Goal: Browse casually: Explore the website without a specific task or goal

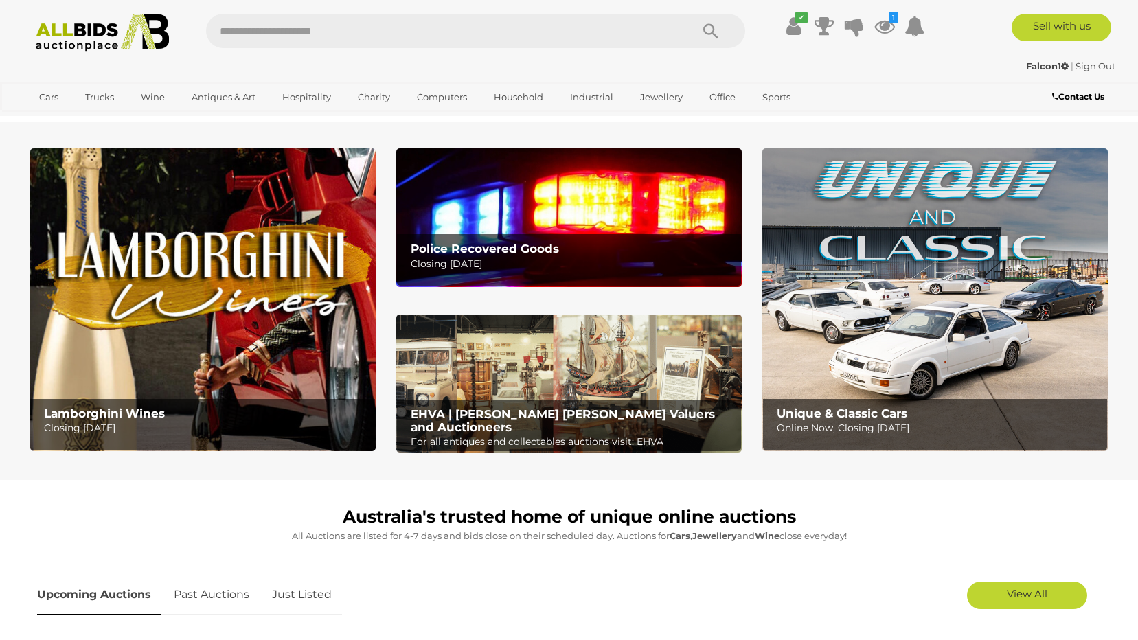
click at [536, 233] on img at bounding box center [569, 217] width 346 height 138
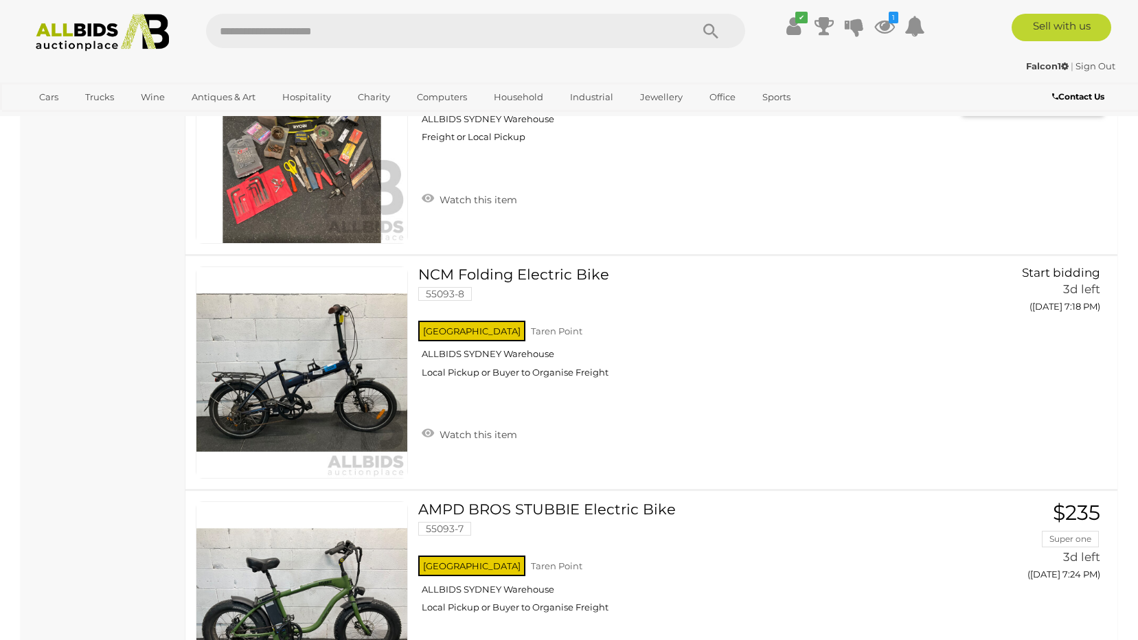
scroll to position [1237, 0]
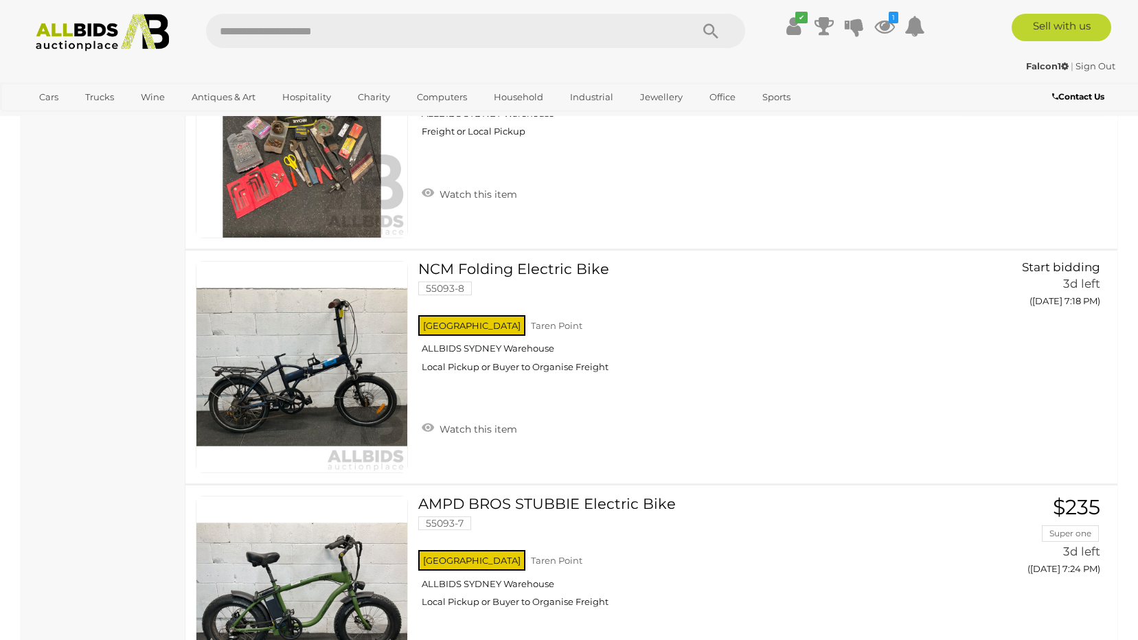
click at [317, 199] on img at bounding box center [301, 131] width 211 height 211
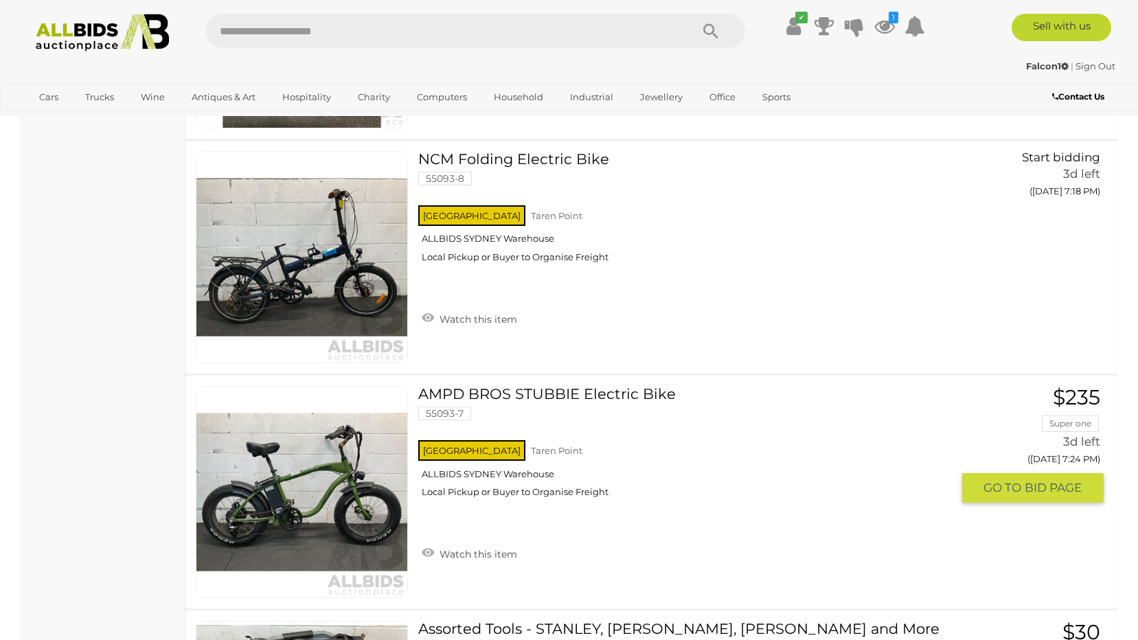
scroll to position [1592, 0]
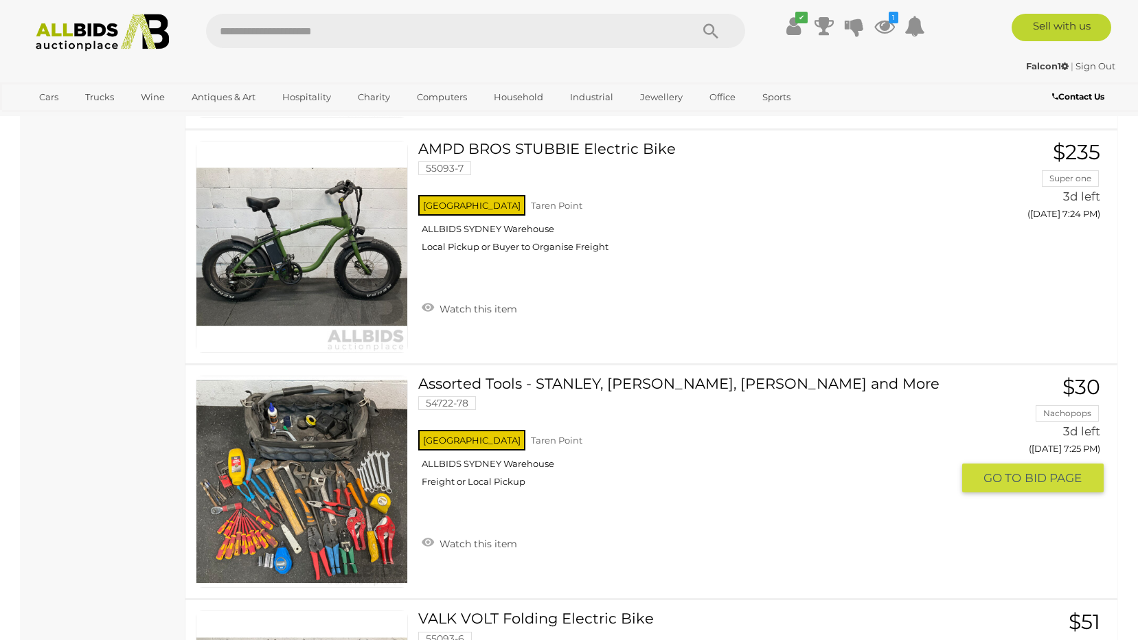
click at [328, 477] on link at bounding box center [302, 482] width 212 height 212
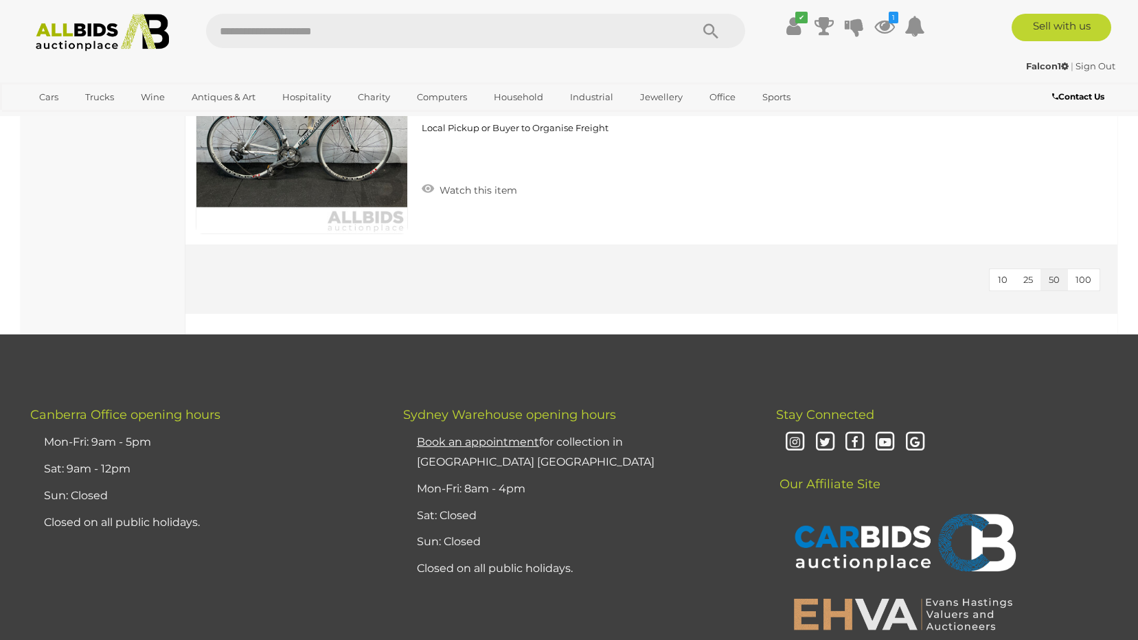
scroll to position [5251, 0]
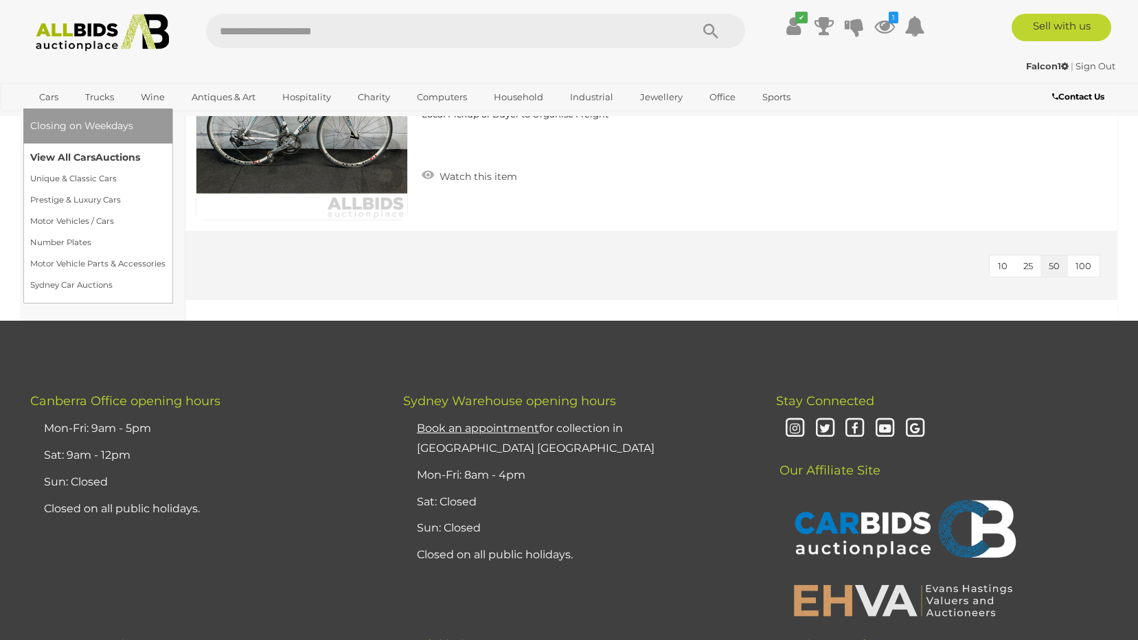
click at [52, 158] on link "View All Cars Auctions" at bounding box center [97, 157] width 135 height 21
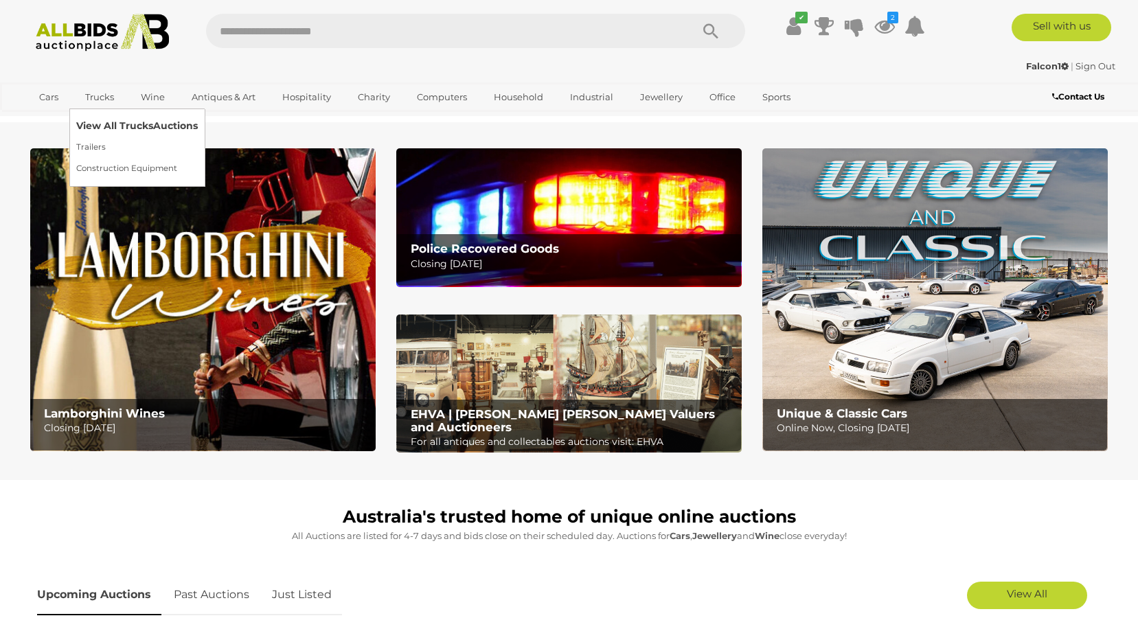
click at [94, 125] on link "View All Trucks Auctions" at bounding box center [137, 125] width 122 height 21
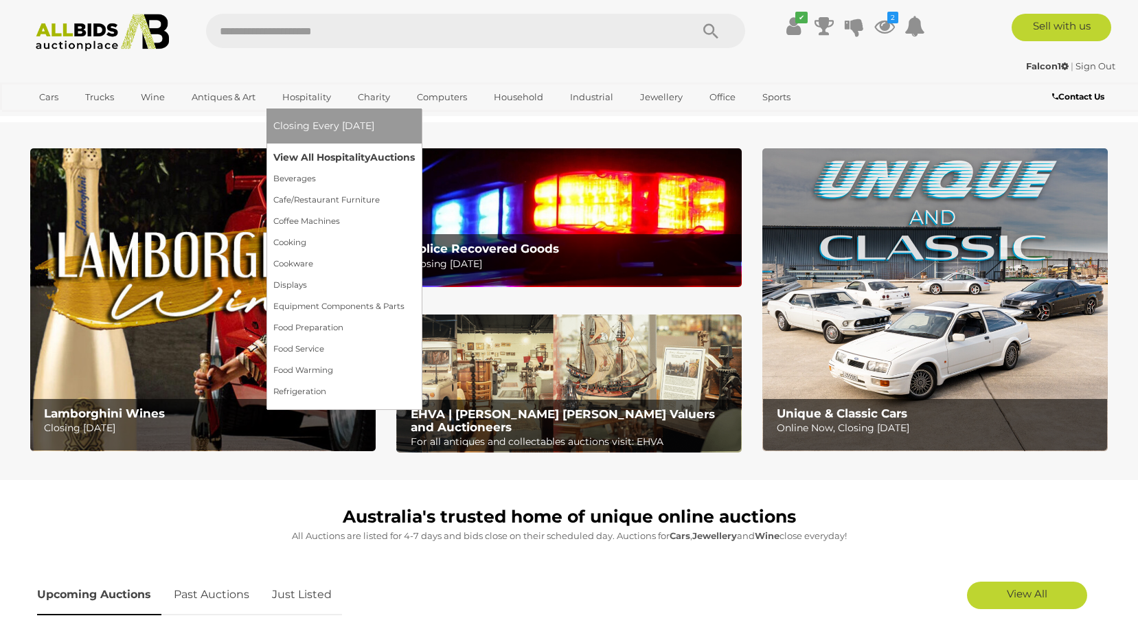
click at [313, 158] on link "View All Hospitality Auctions" at bounding box center [344, 157] width 142 height 21
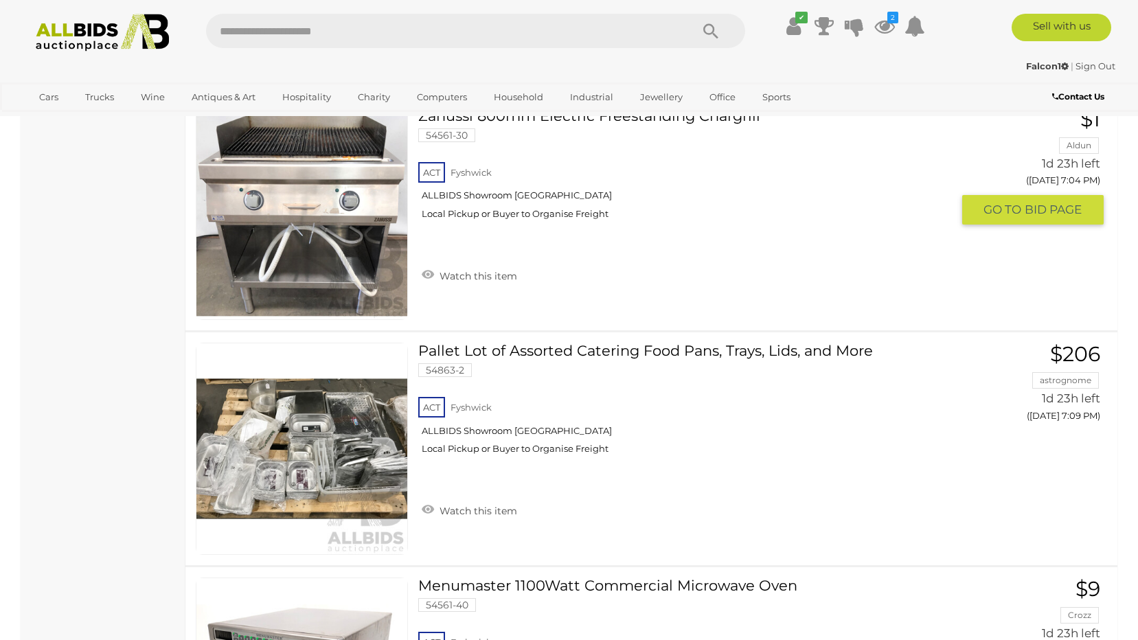
scroll to position [3984, 0]
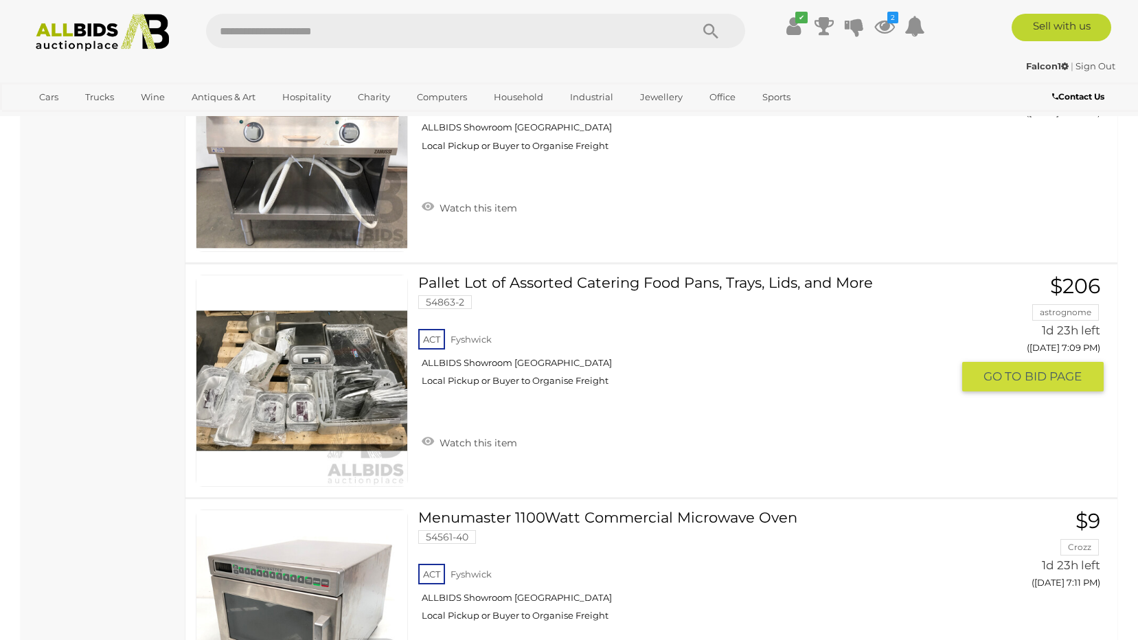
click at [345, 374] on link at bounding box center [302, 381] width 212 height 212
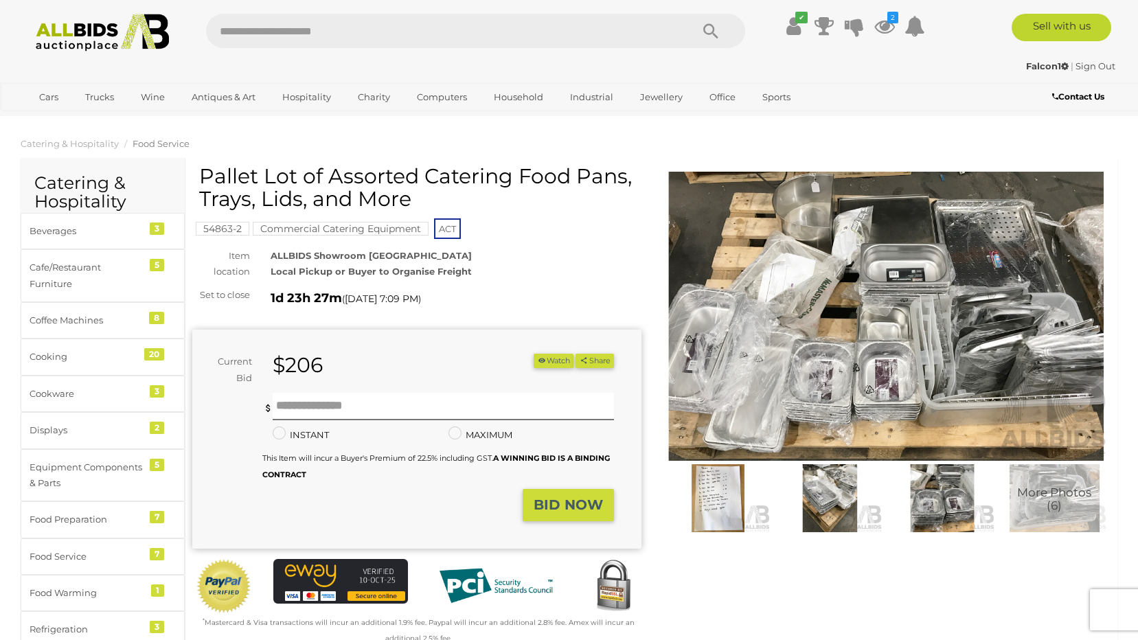
click at [912, 329] on img at bounding box center [886, 316] width 449 height 289
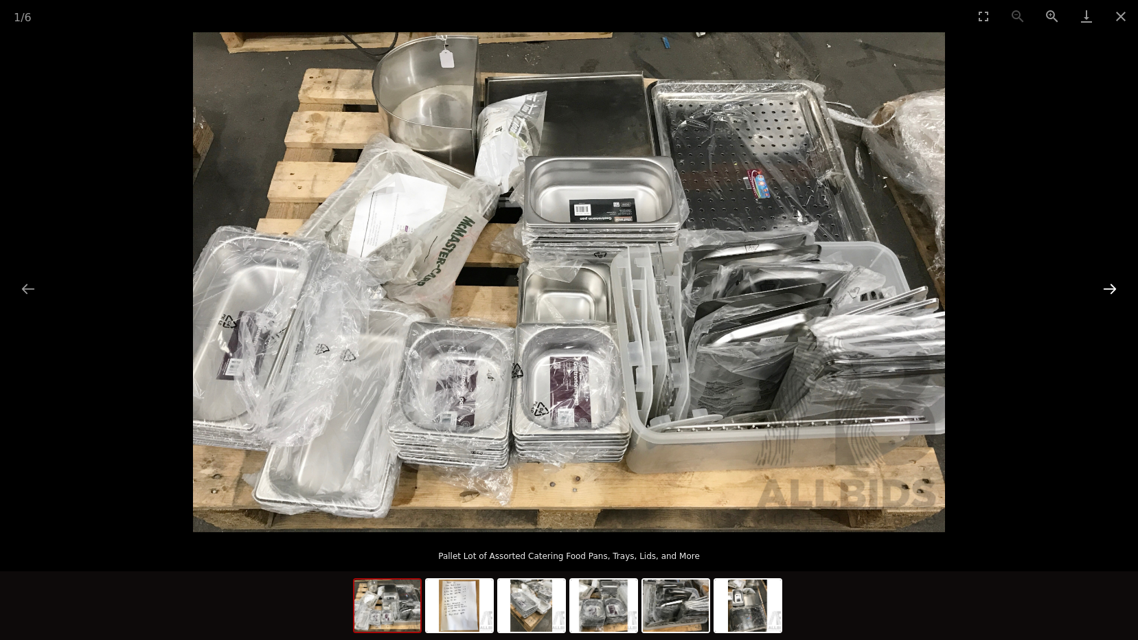
click at [1110, 291] on button "Next slide" at bounding box center [1110, 288] width 29 height 27
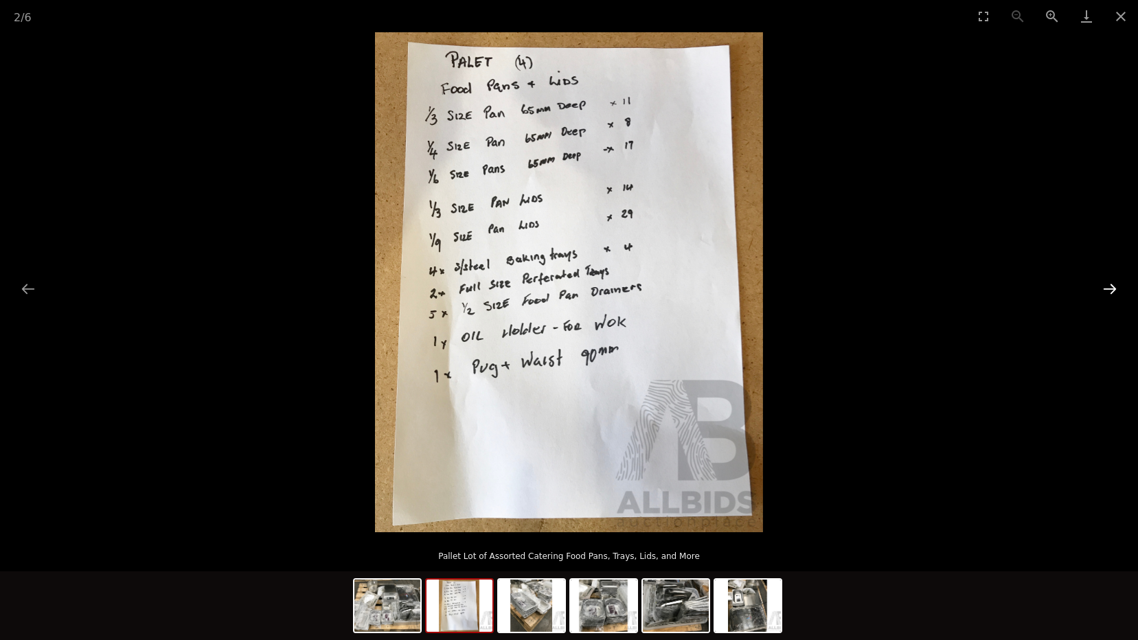
click at [1109, 291] on button "Next slide" at bounding box center [1110, 288] width 29 height 27
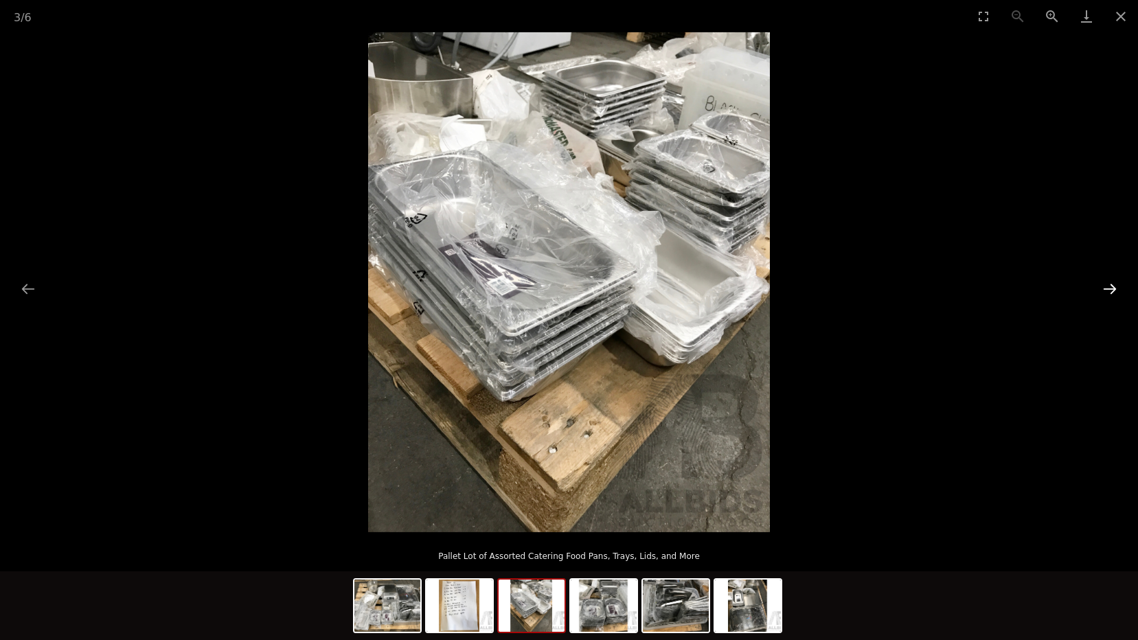
click at [1109, 291] on button "Next slide" at bounding box center [1110, 288] width 29 height 27
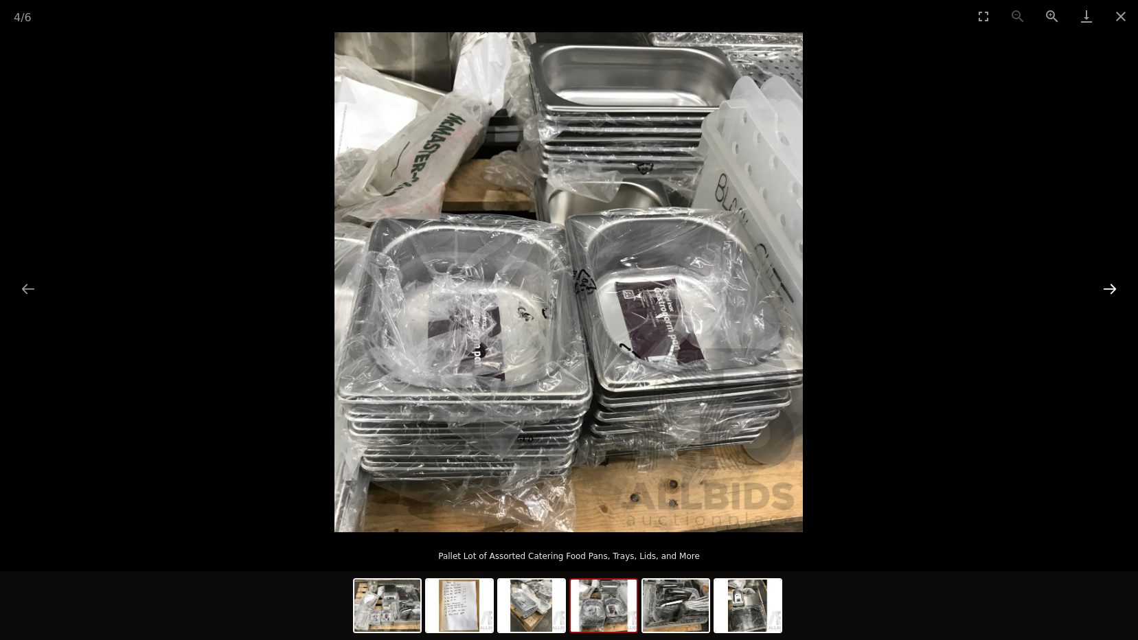
click at [1109, 291] on button "Next slide" at bounding box center [1110, 288] width 29 height 27
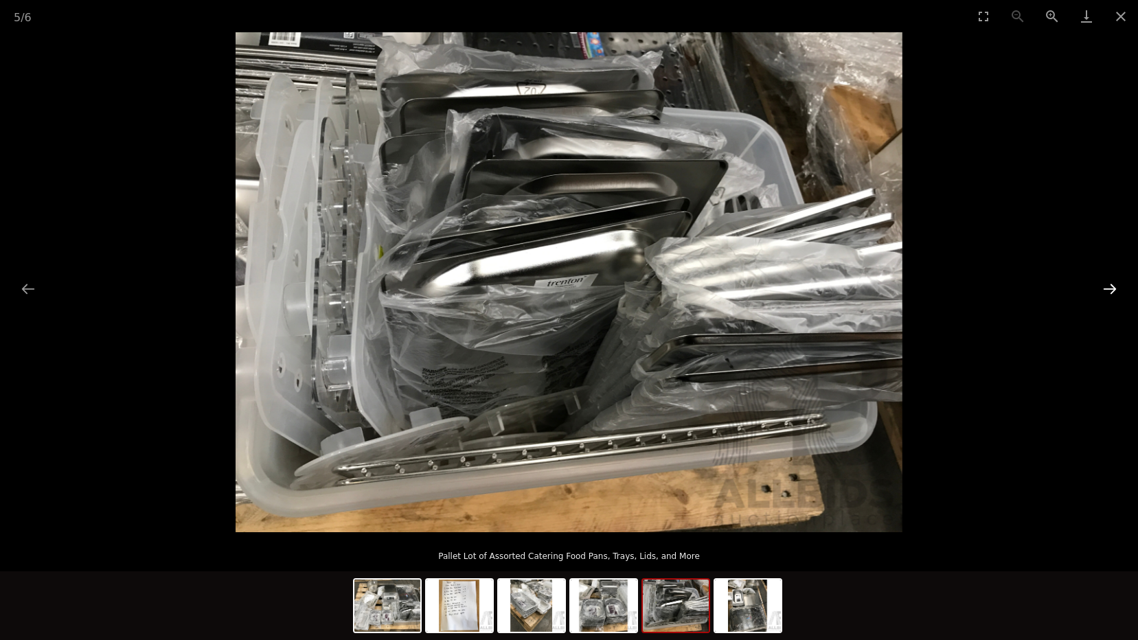
click at [1109, 291] on button "Next slide" at bounding box center [1110, 288] width 29 height 27
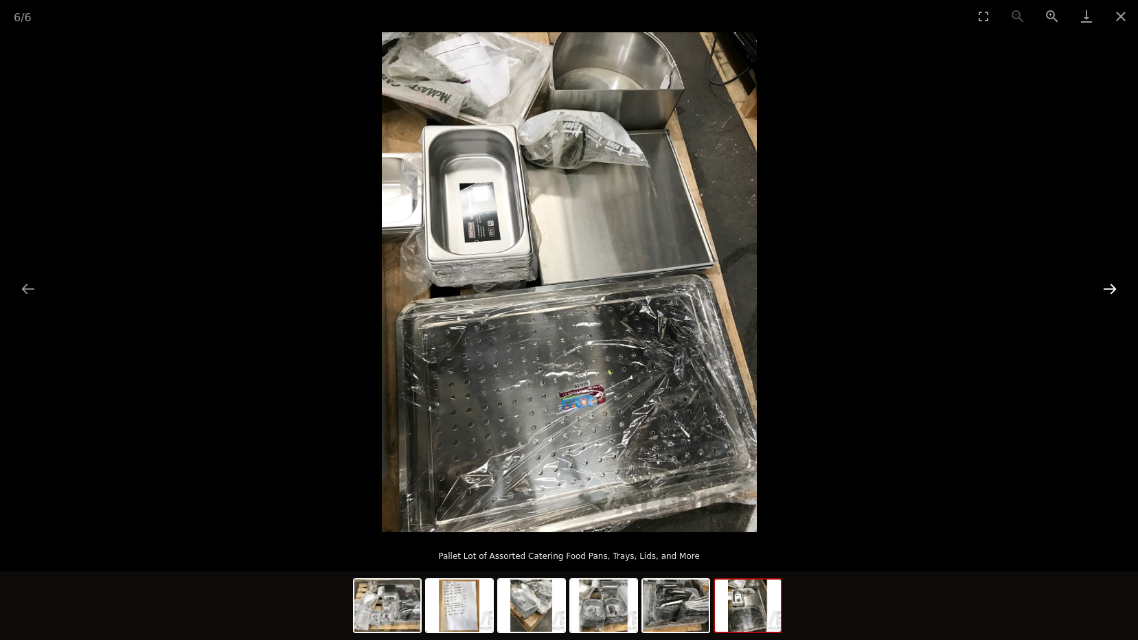
click at [1109, 291] on button "Next slide" at bounding box center [1110, 288] width 29 height 27
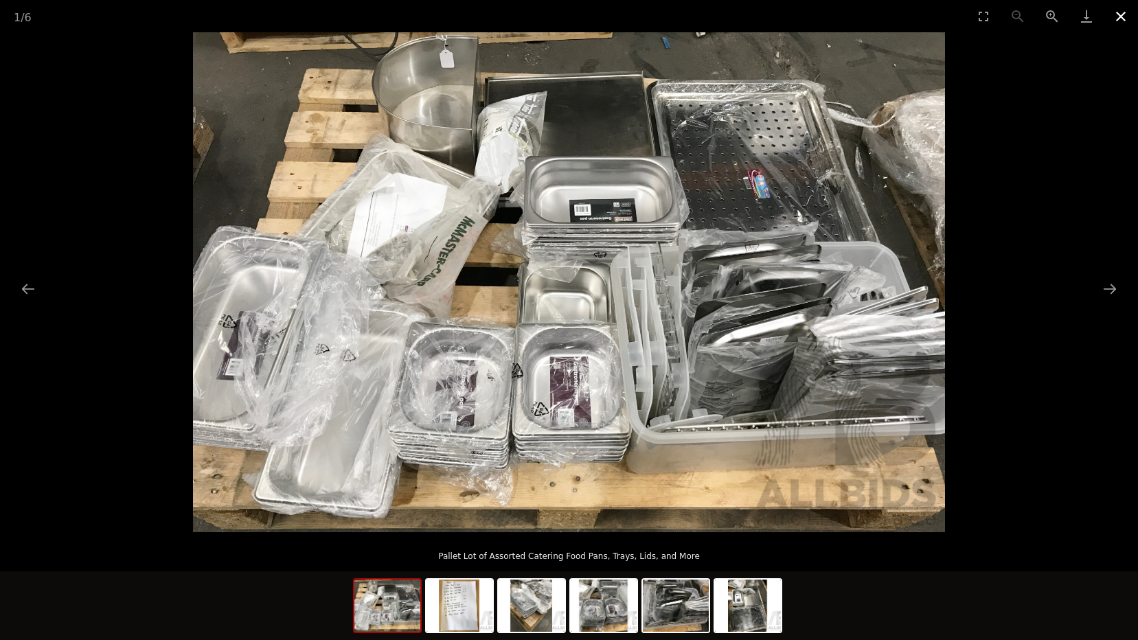
click at [1122, 14] on button "Close gallery" at bounding box center [1121, 16] width 34 height 32
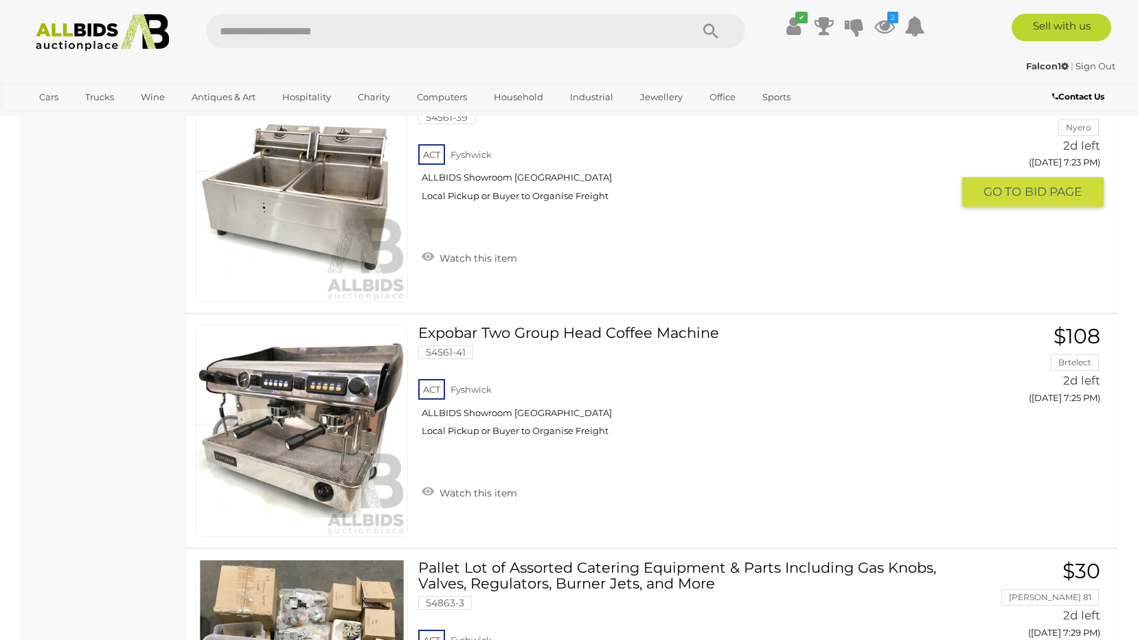
scroll to position [4795, 0]
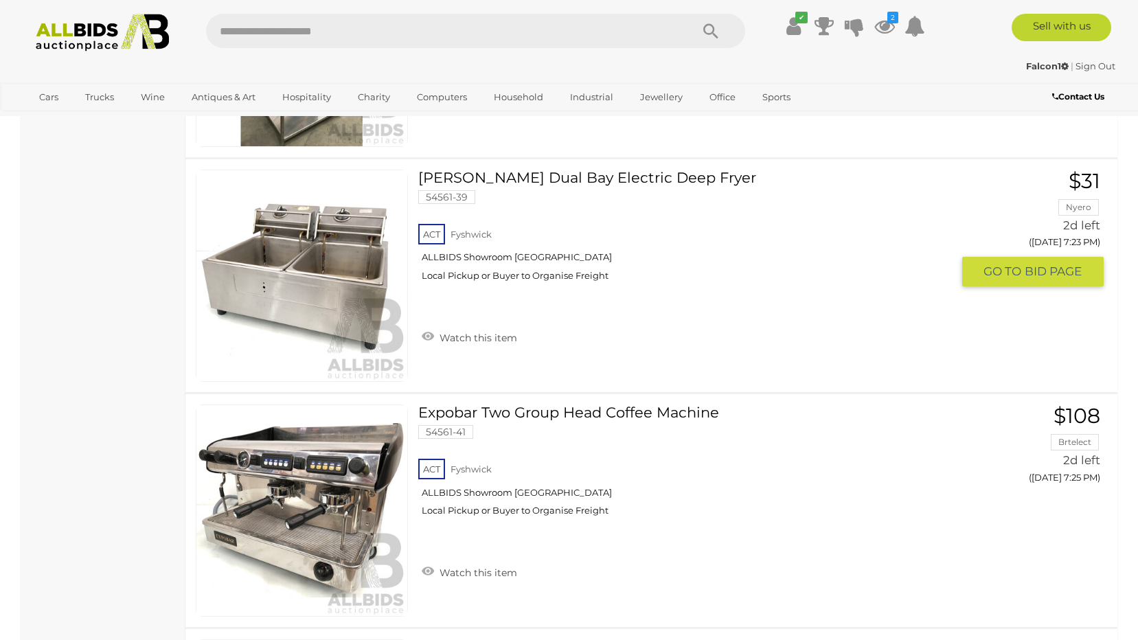
click at [350, 271] on link at bounding box center [302, 276] width 212 height 212
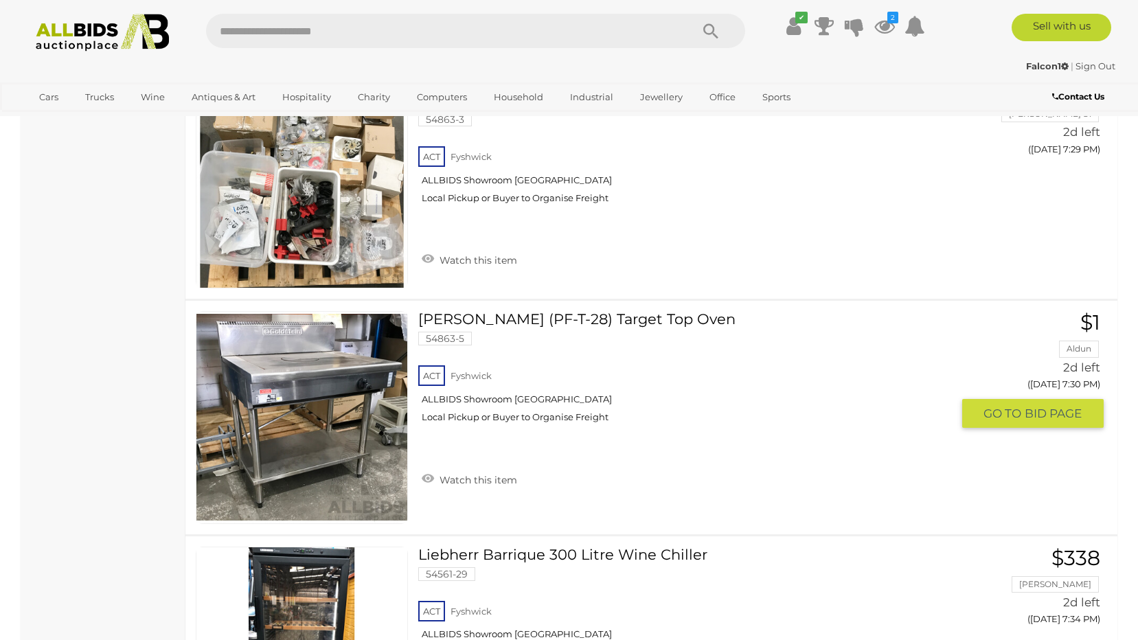
scroll to position [5500, 0]
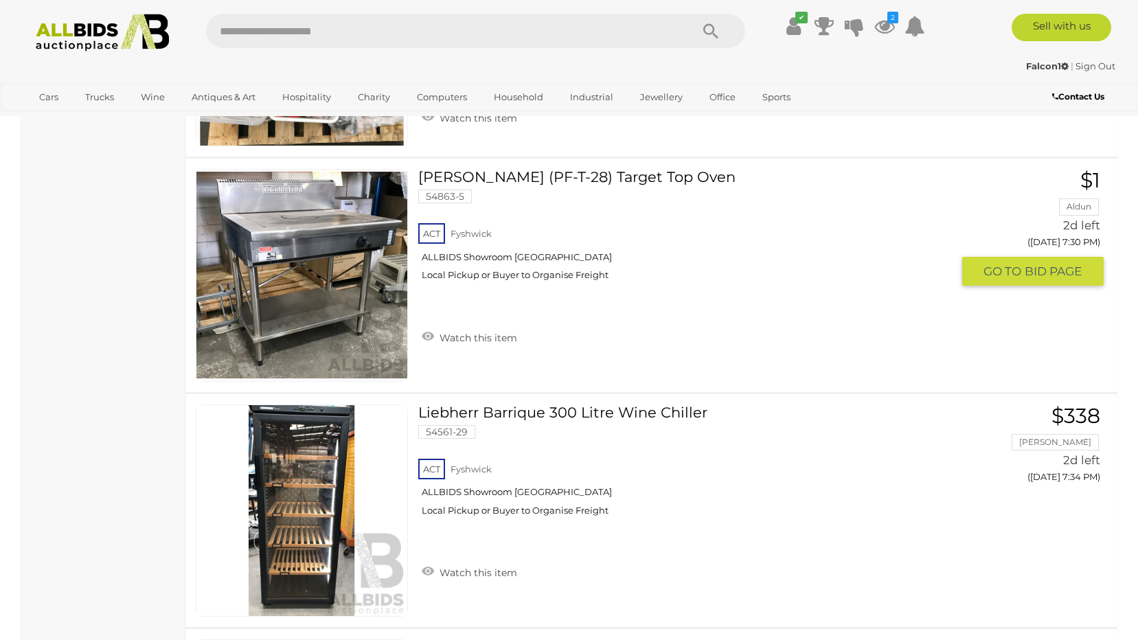
click at [259, 262] on link at bounding box center [302, 275] width 212 height 212
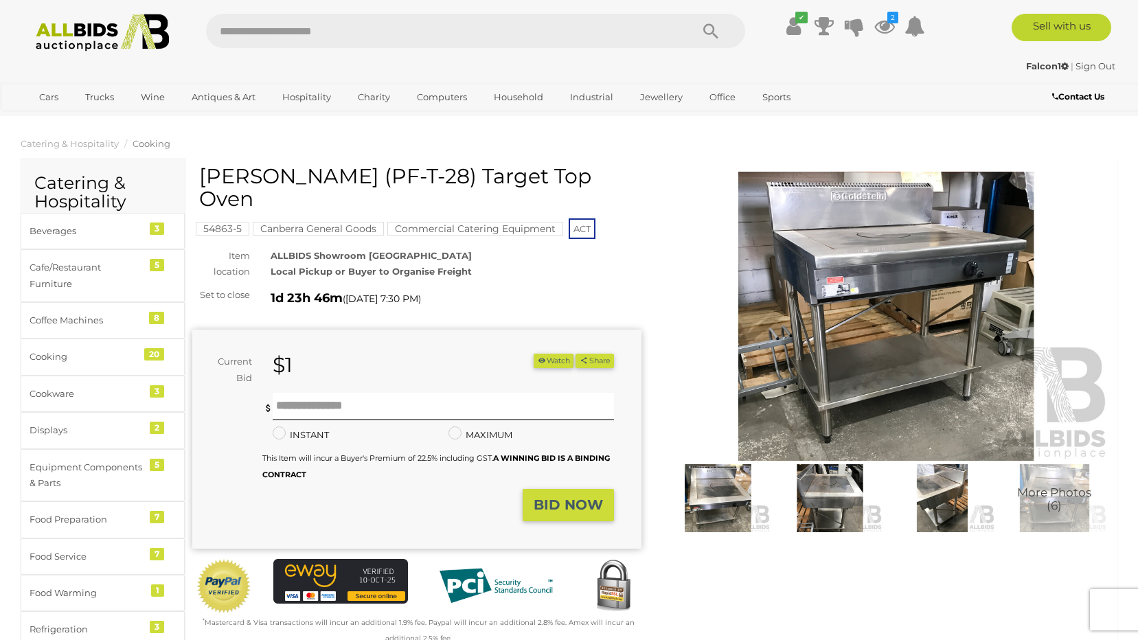
click at [913, 321] on img at bounding box center [886, 316] width 449 height 289
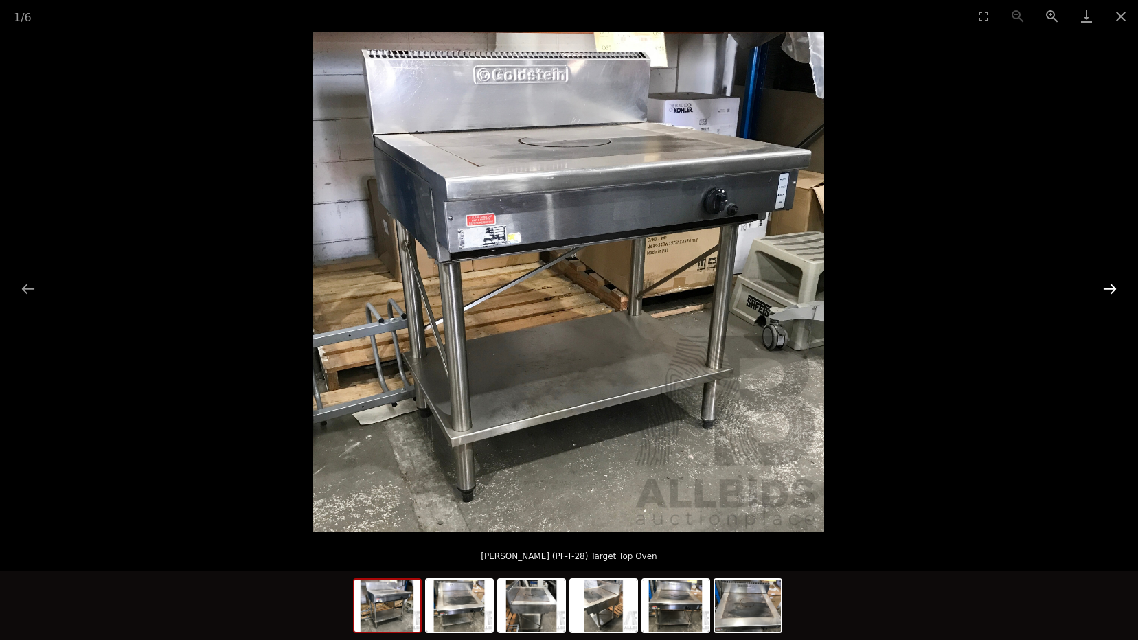
click at [1111, 286] on button "Next slide" at bounding box center [1110, 288] width 29 height 27
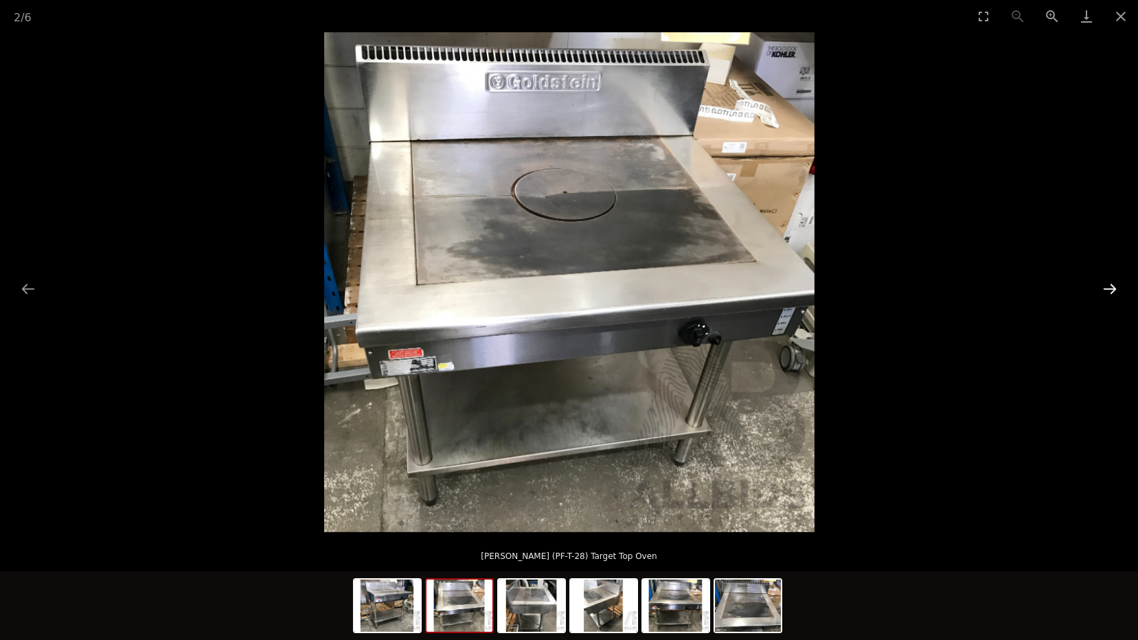
click at [1111, 286] on button "Next slide" at bounding box center [1110, 288] width 29 height 27
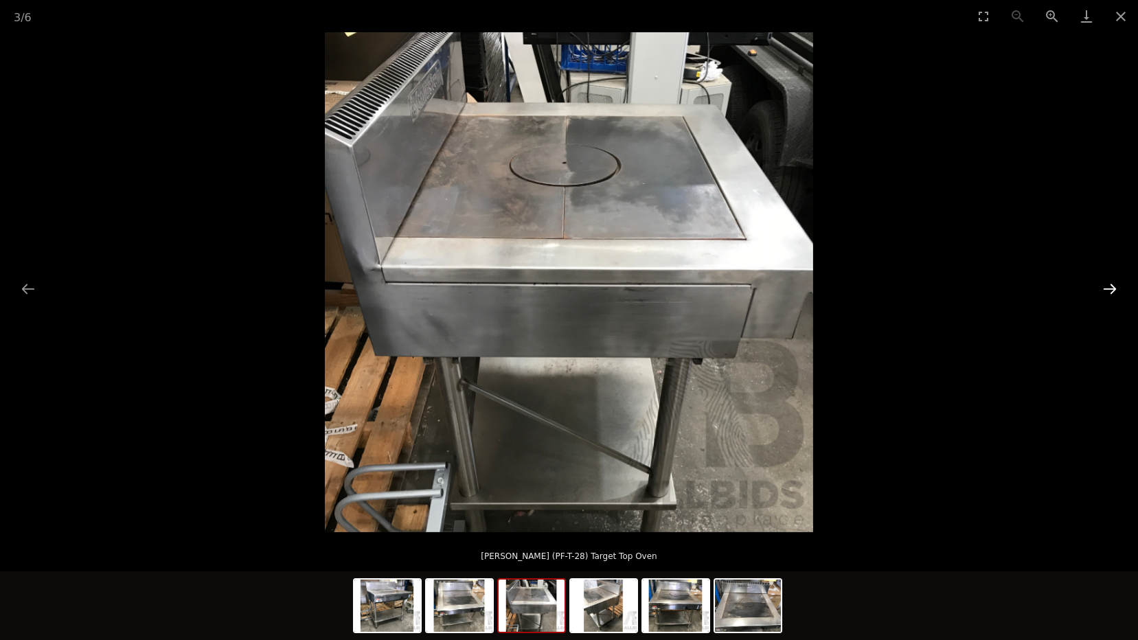
click at [1111, 286] on button "Next slide" at bounding box center [1110, 288] width 29 height 27
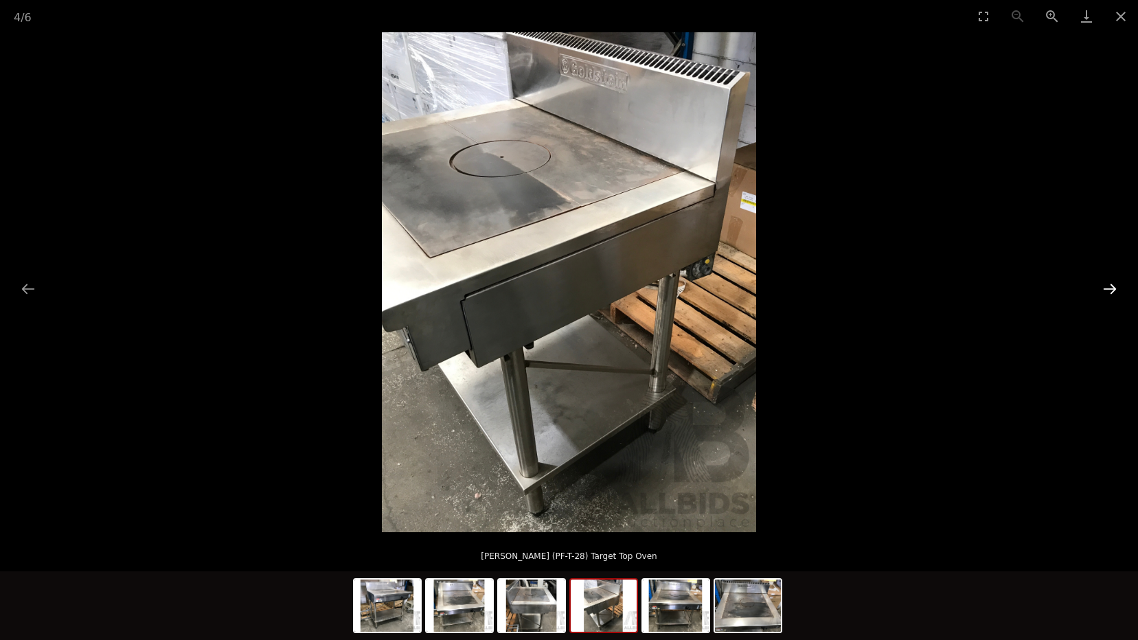
click at [1111, 286] on button "Next slide" at bounding box center [1110, 288] width 29 height 27
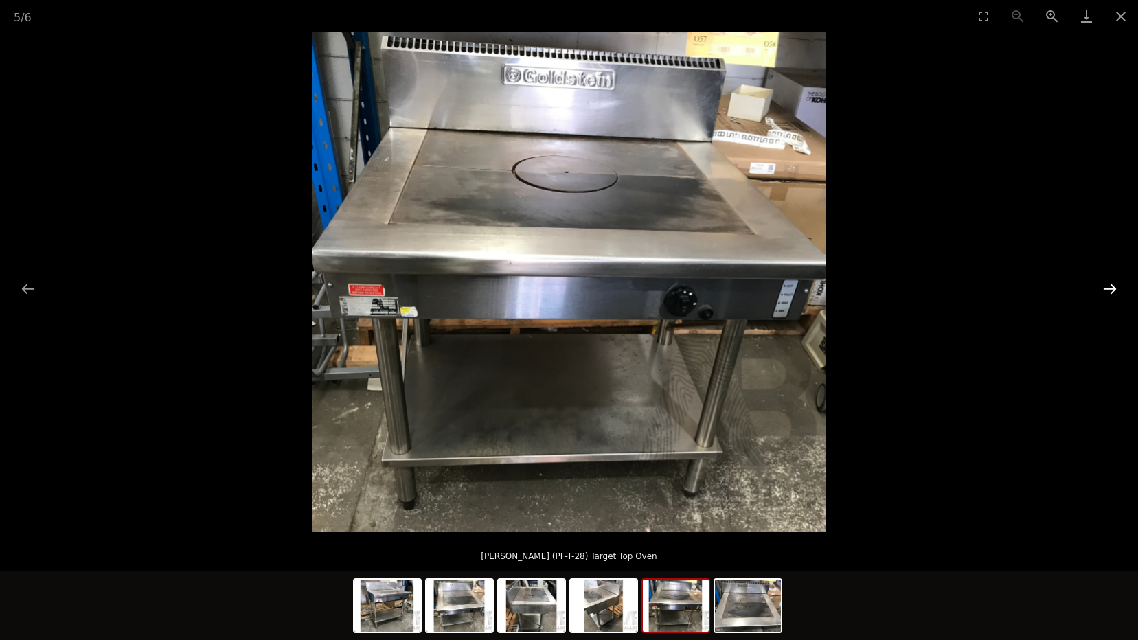
click at [1111, 286] on button "Next slide" at bounding box center [1110, 288] width 29 height 27
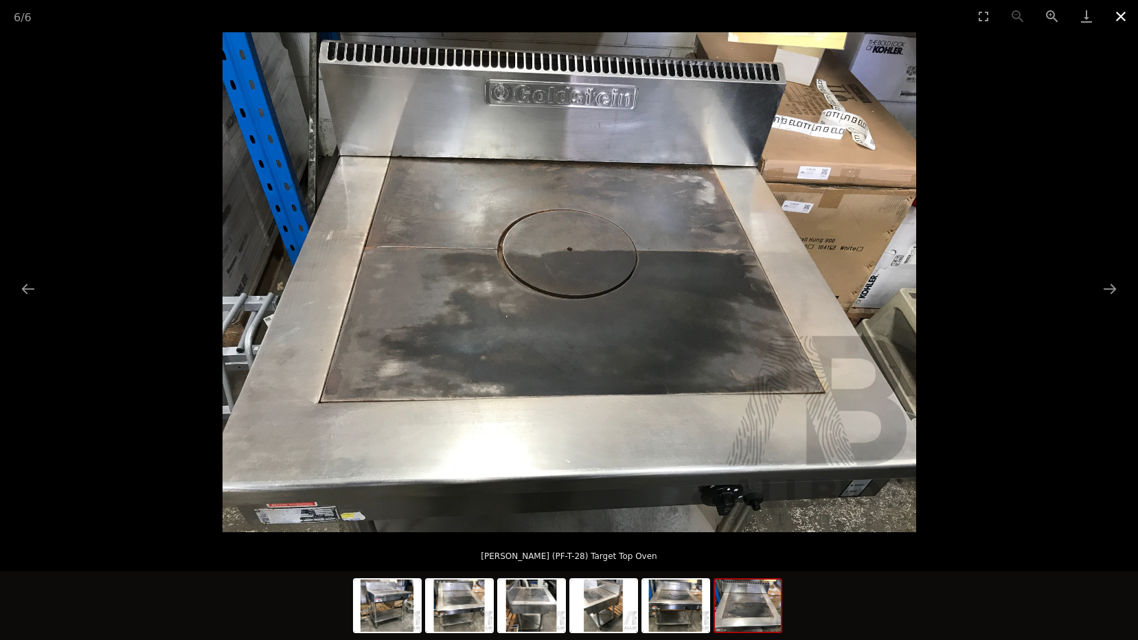
click at [1121, 12] on button "Close gallery" at bounding box center [1121, 16] width 34 height 32
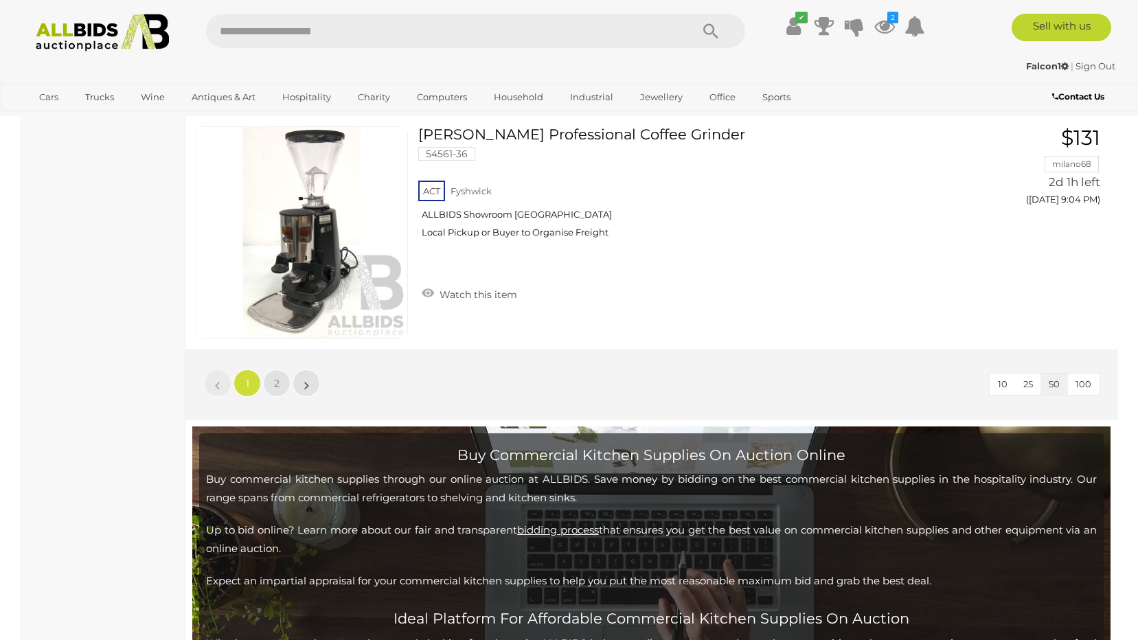
scroll to position [11907, 0]
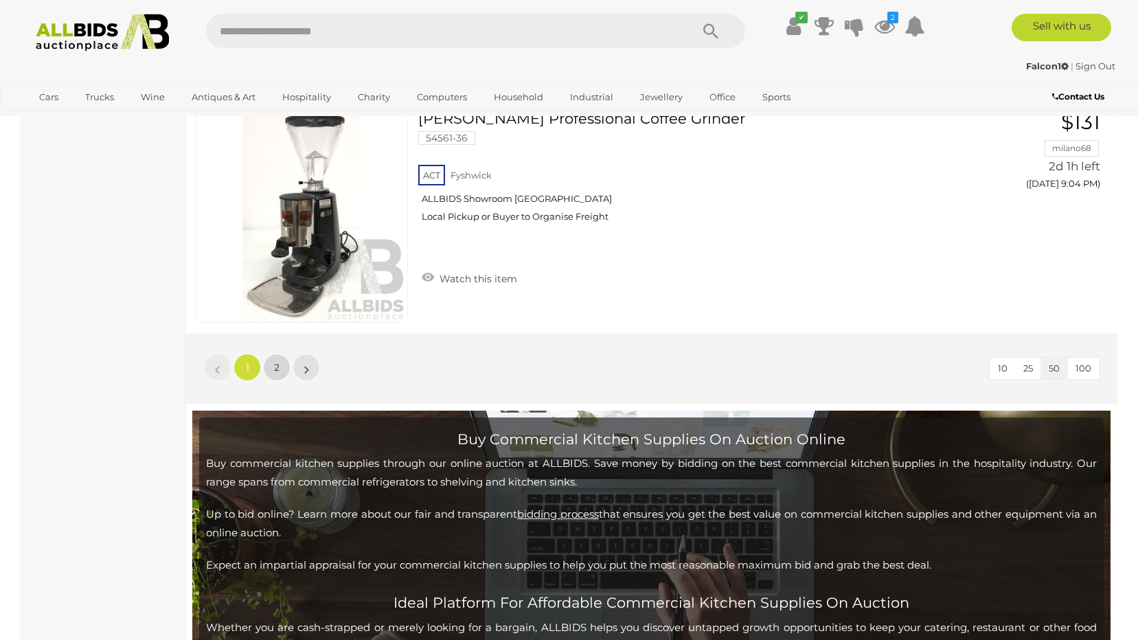
click at [277, 362] on span "2" at bounding box center [276, 367] width 5 height 12
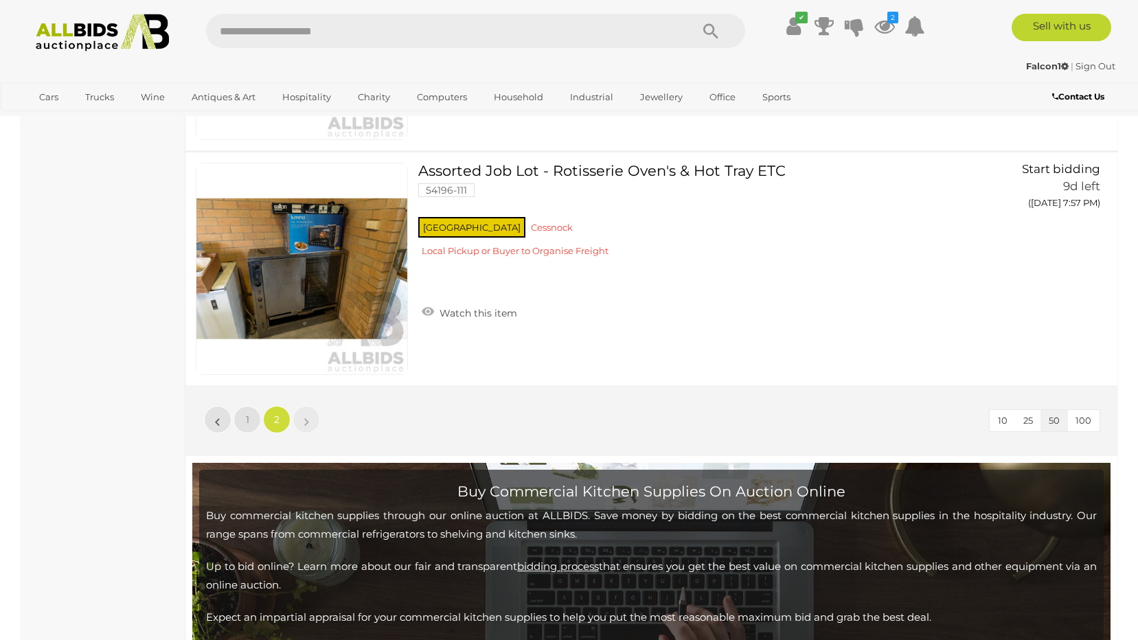
scroll to position [1515, 0]
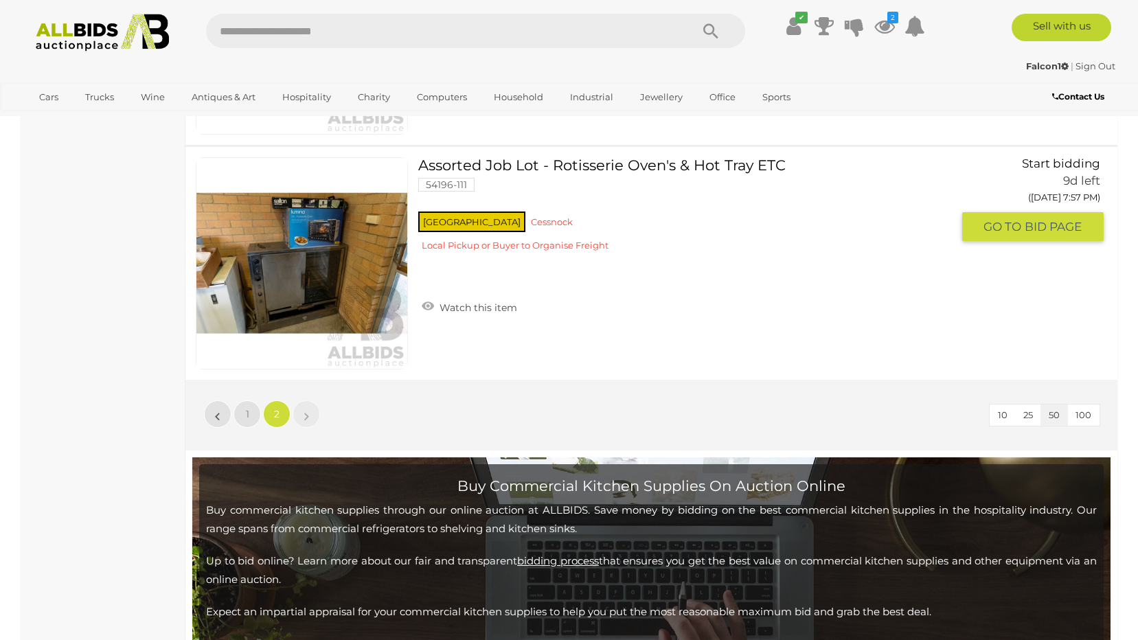
click at [329, 276] on img at bounding box center [301, 263] width 211 height 211
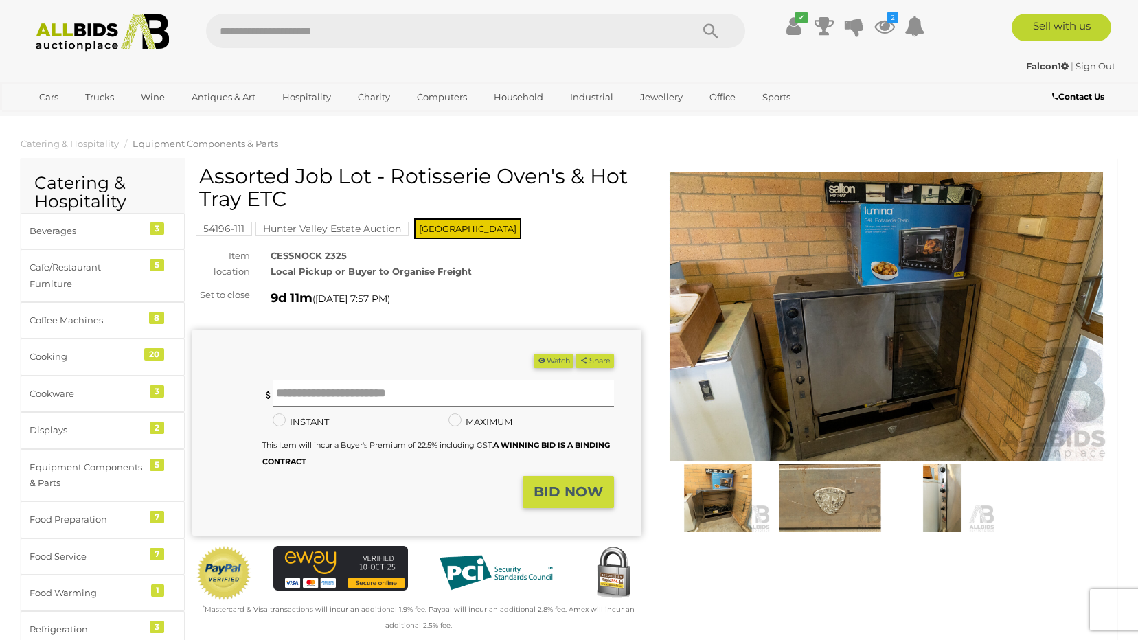
click at [875, 317] on img at bounding box center [886, 316] width 449 height 289
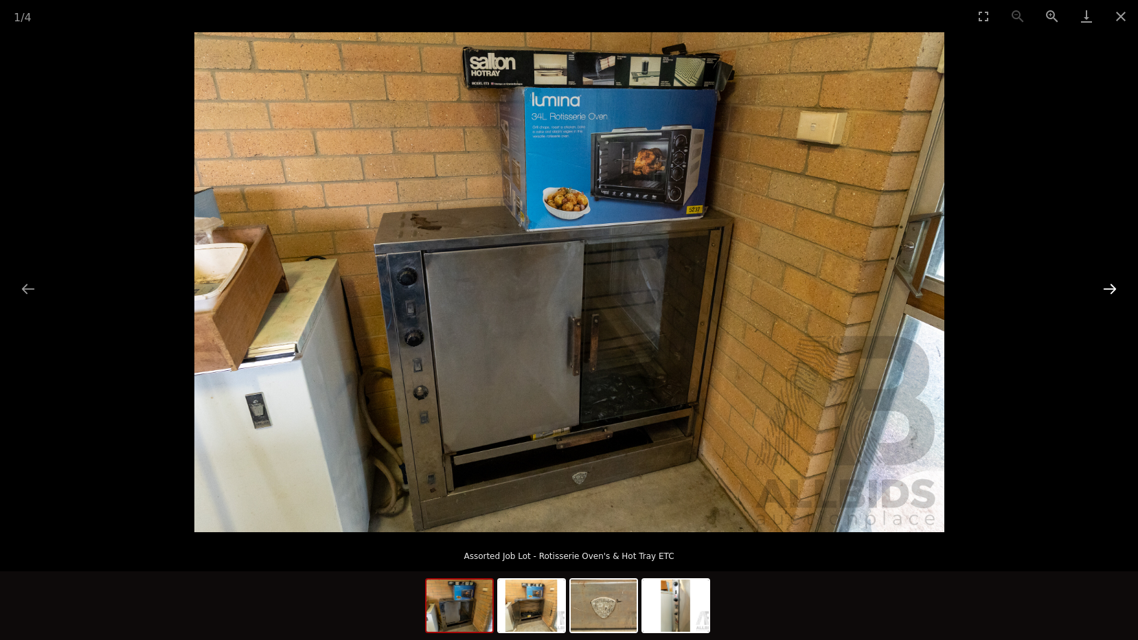
click at [1112, 289] on button "Next slide" at bounding box center [1110, 288] width 29 height 27
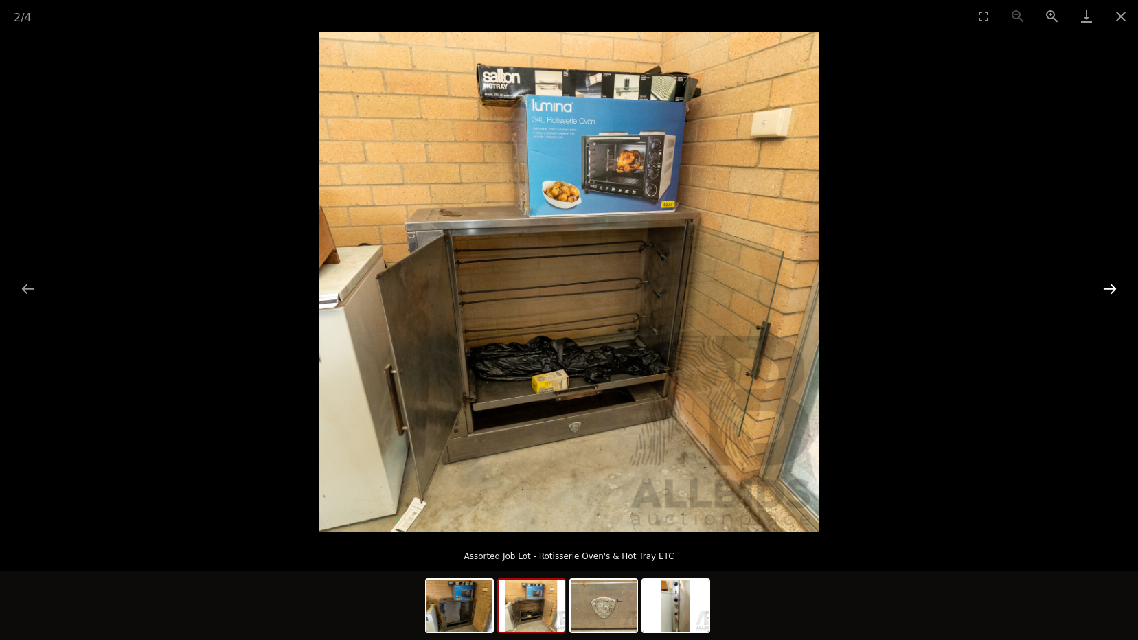
click at [1112, 289] on button "Next slide" at bounding box center [1110, 288] width 29 height 27
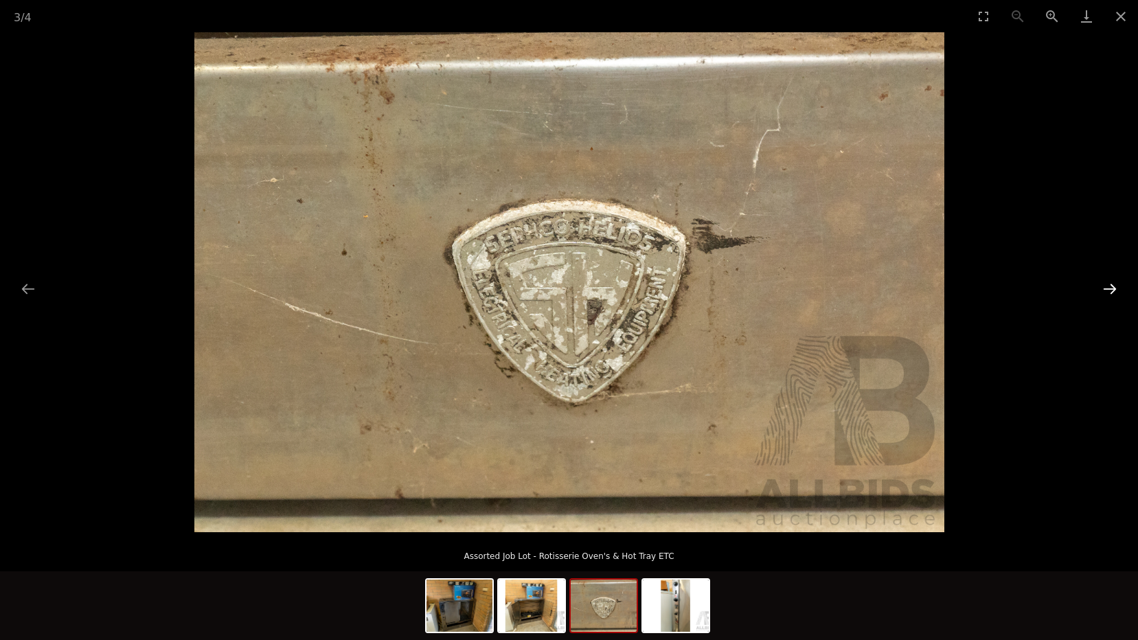
click at [1112, 289] on button "Next slide" at bounding box center [1110, 288] width 29 height 27
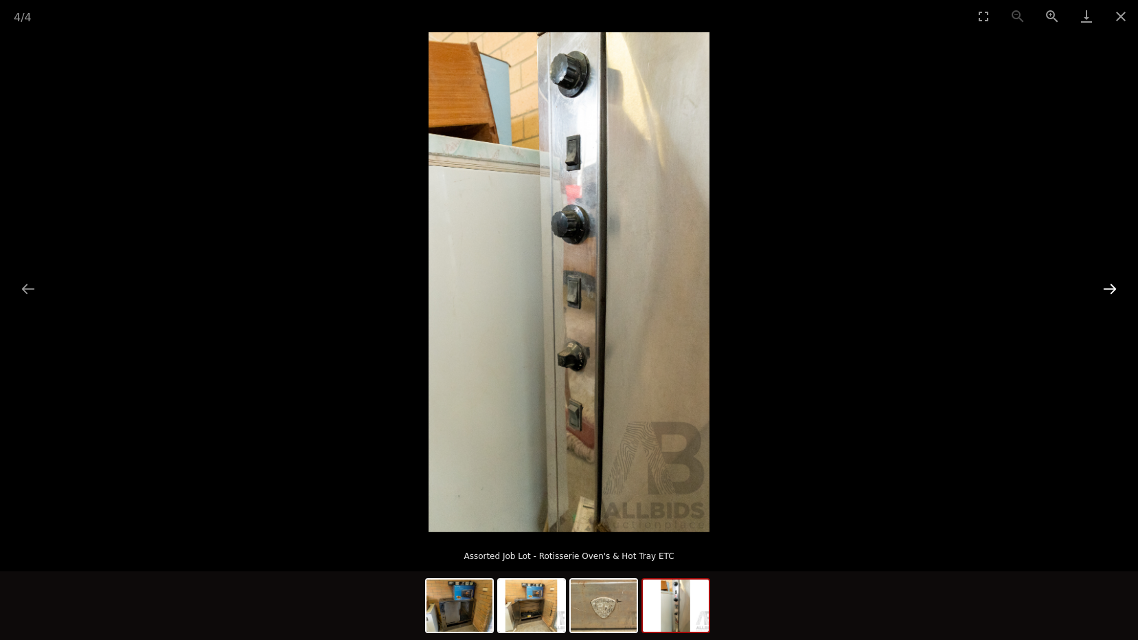
click at [1112, 289] on button "Next slide" at bounding box center [1110, 288] width 29 height 27
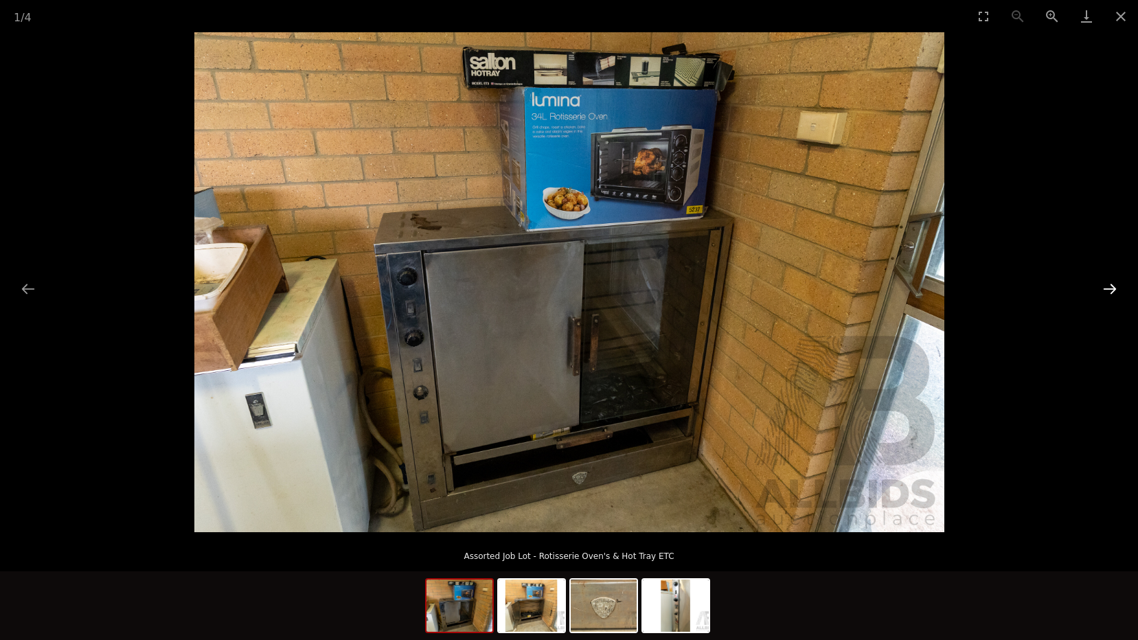
click at [1112, 289] on button "Next slide" at bounding box center [1110, 288] width 29 height 27
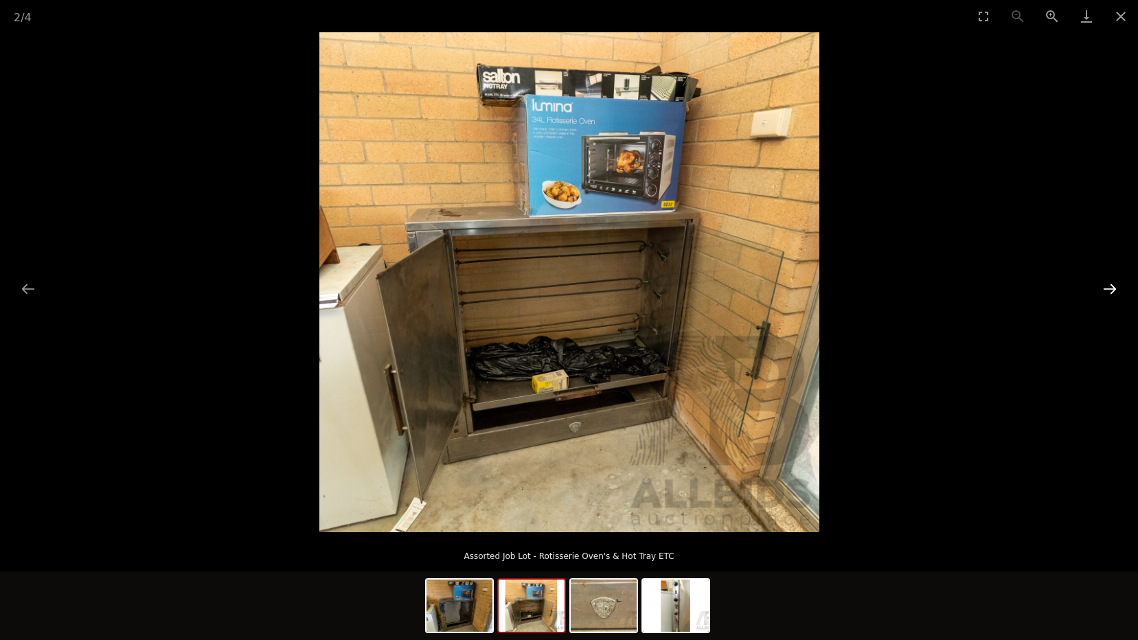
click at [1112, 289] on button "Next slide" at bounding box center [1110, 288] width 29 height 27
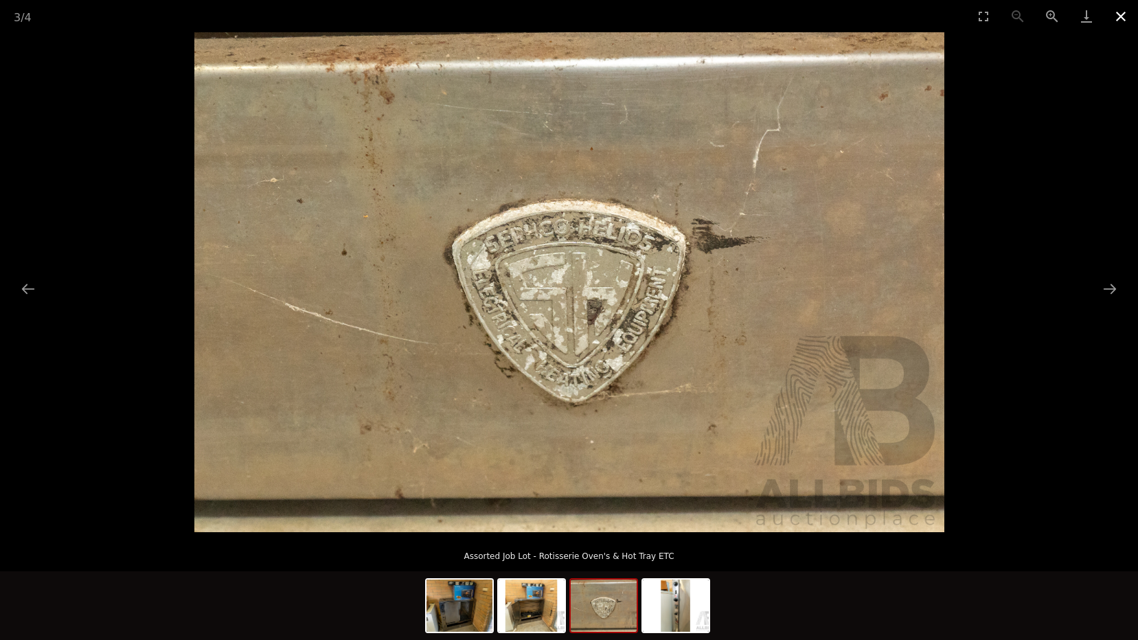
click at [1123, 14] on button "Close gallery" at bounding box center [1121, 16] width 34 height 32
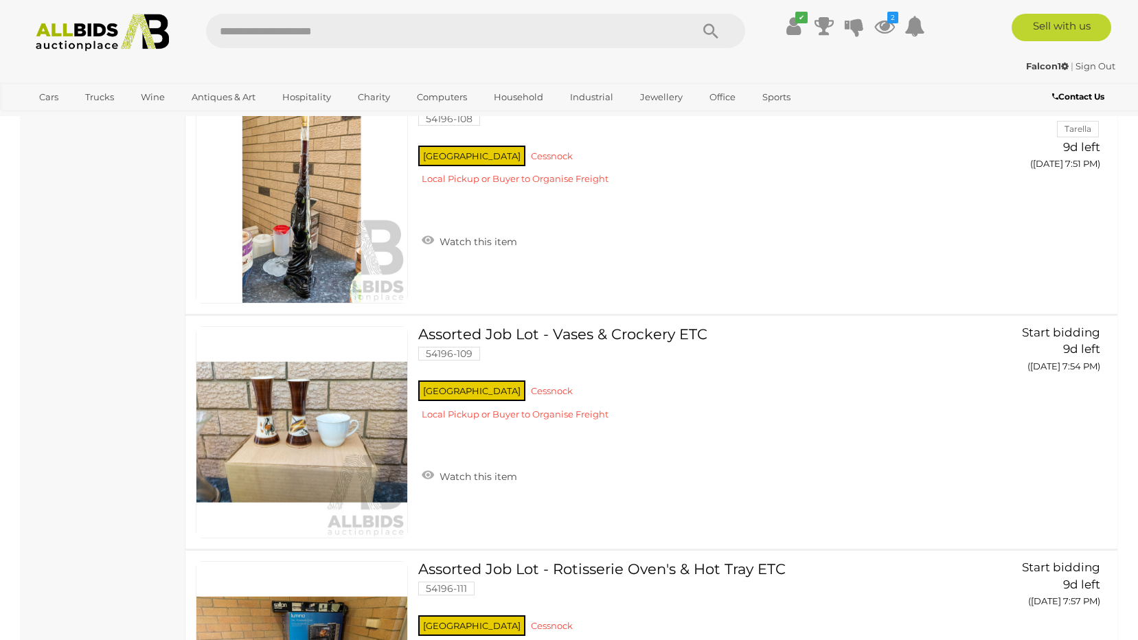
scroll to position [1590, 0]
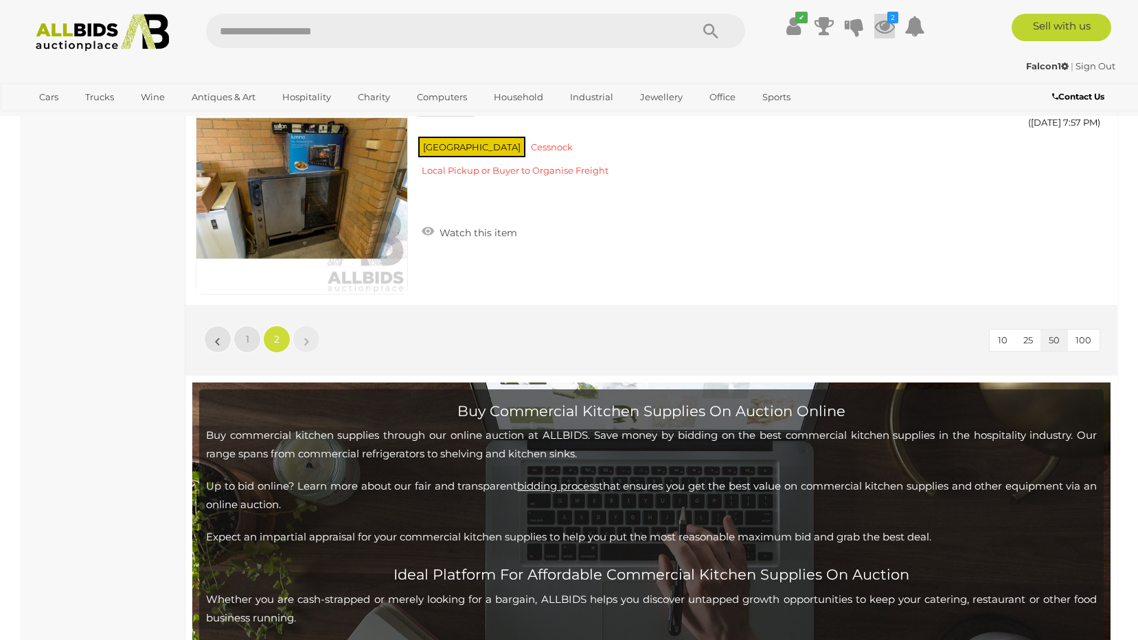
click at [888, 29] on icon at bounding box center [884, 26] width 21 height 25
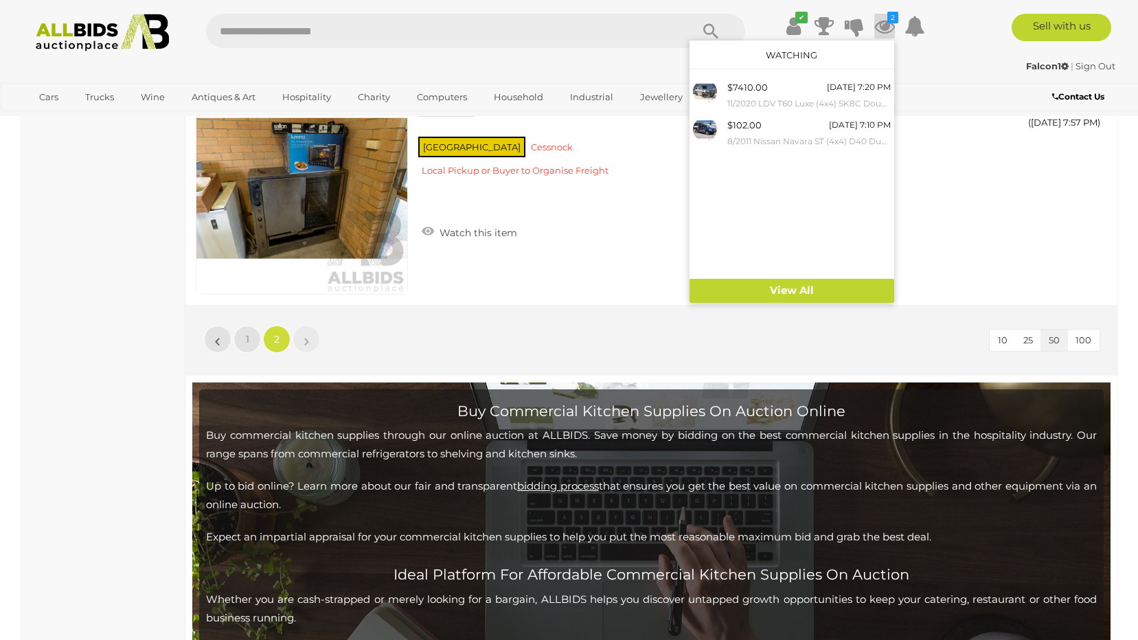
click at [888, 29] on icon at bounding box center [884, 26] width 21 height 25
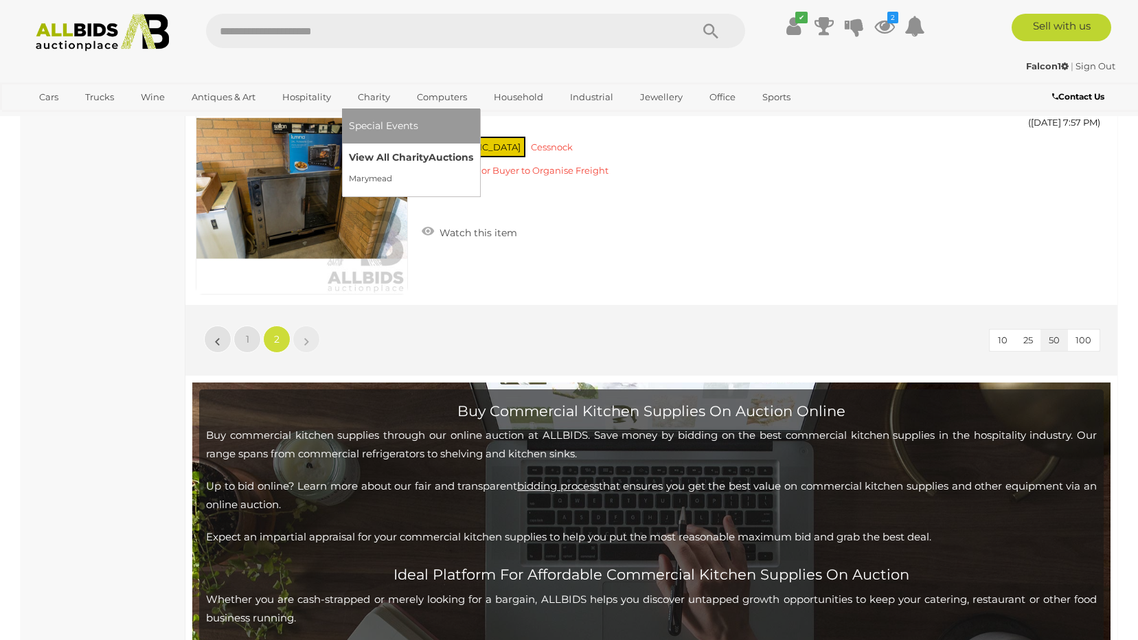
click at [399, 159] on link "View All Charity Auctions" at bounding box center [411, 157] width 124 height 21
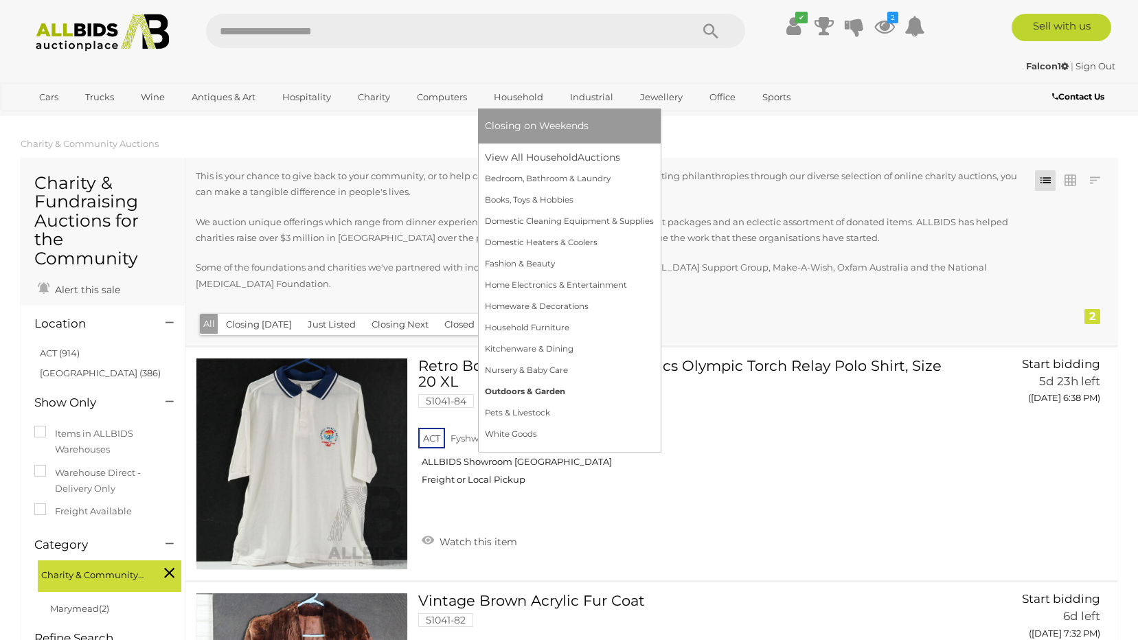
click at [515, 389] on link "Outdoors & Garden" at bounding box center [569, 391] width 169 height 21
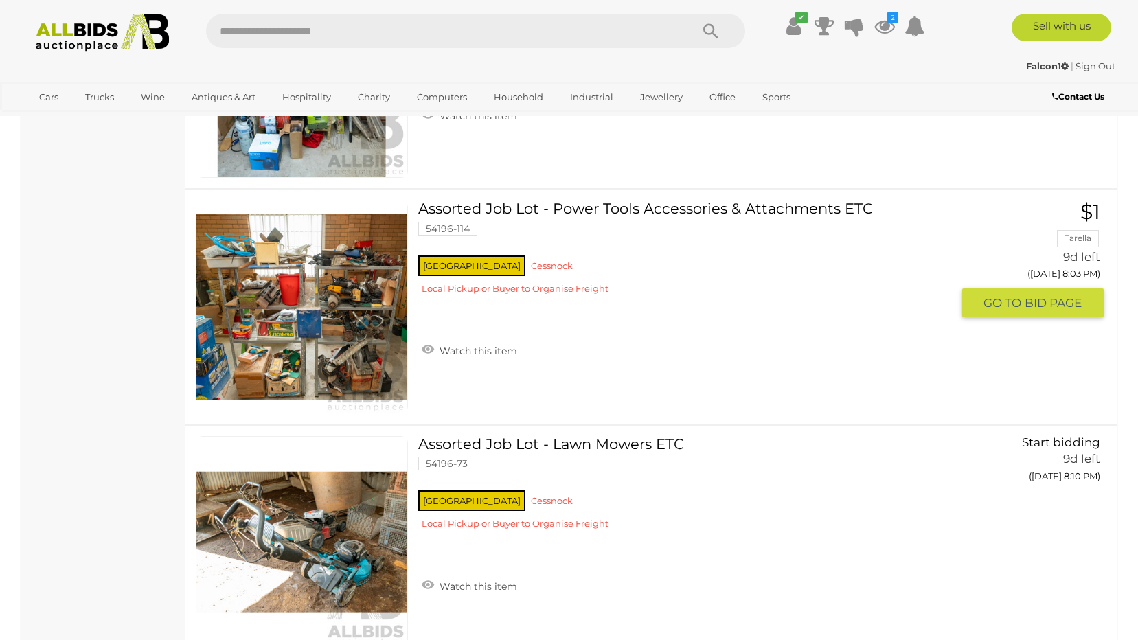
scroll to position [1443, 0]
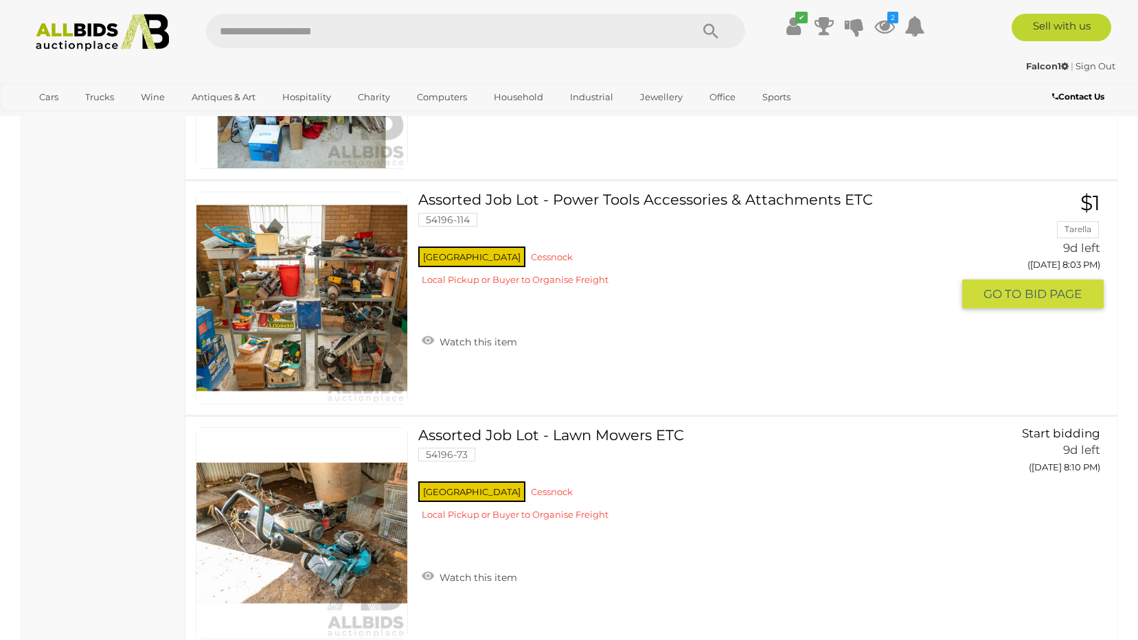
click at [301, 311] on img at bounding box center [301, 297] width 211 height 211
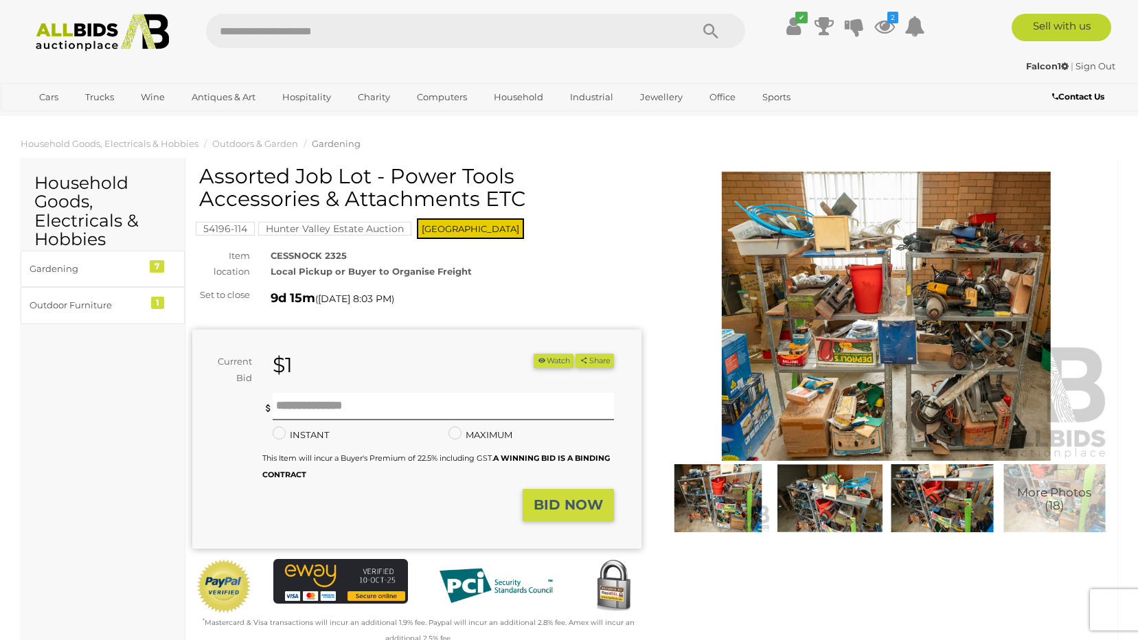
click at [896, 348] on img at bounding box center [886, 316] width 449 height 289
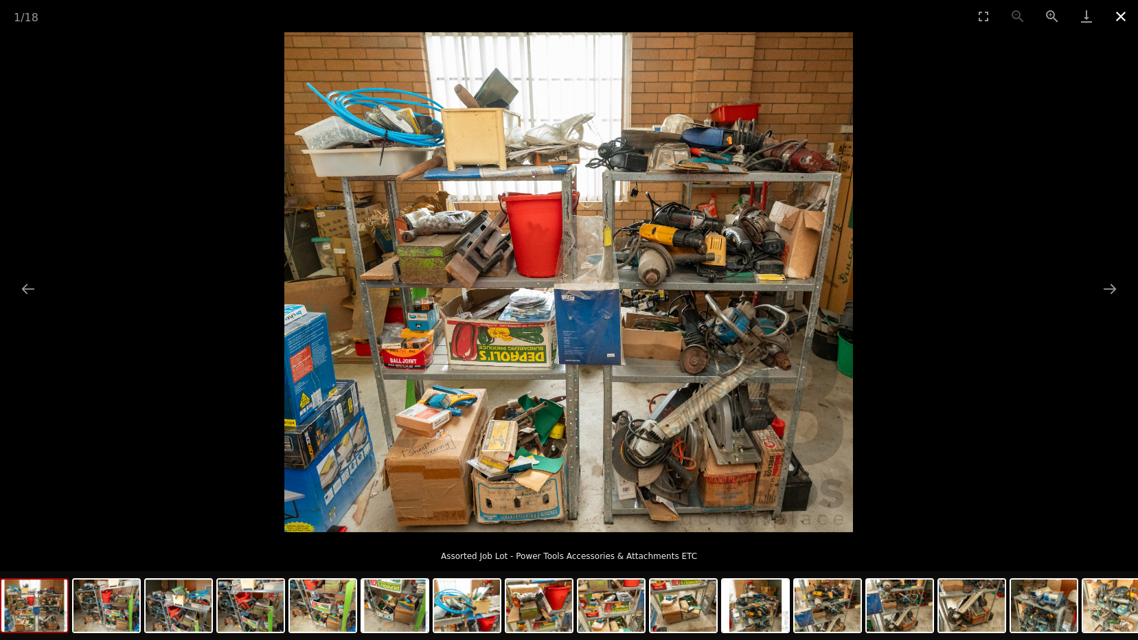
click at [1121, 14] on button "Close gallery" at bounding box center [1121, 16] width 34 height 32
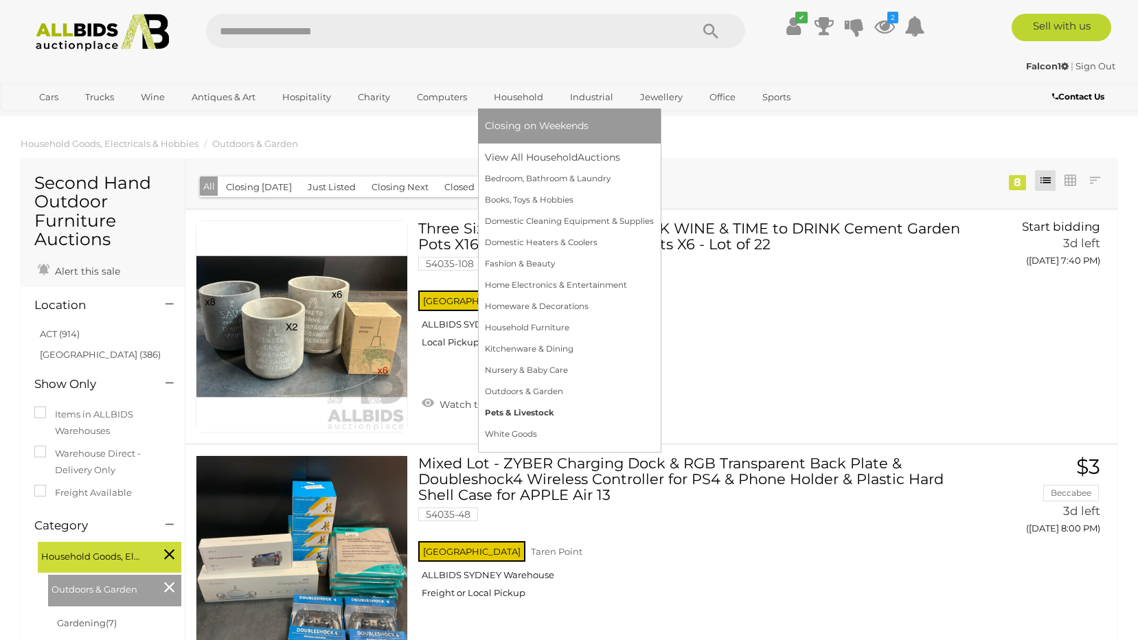
click at [522, 413] on link "Pets & Livestock" at bounding box center [569, 413] width 169 height 21
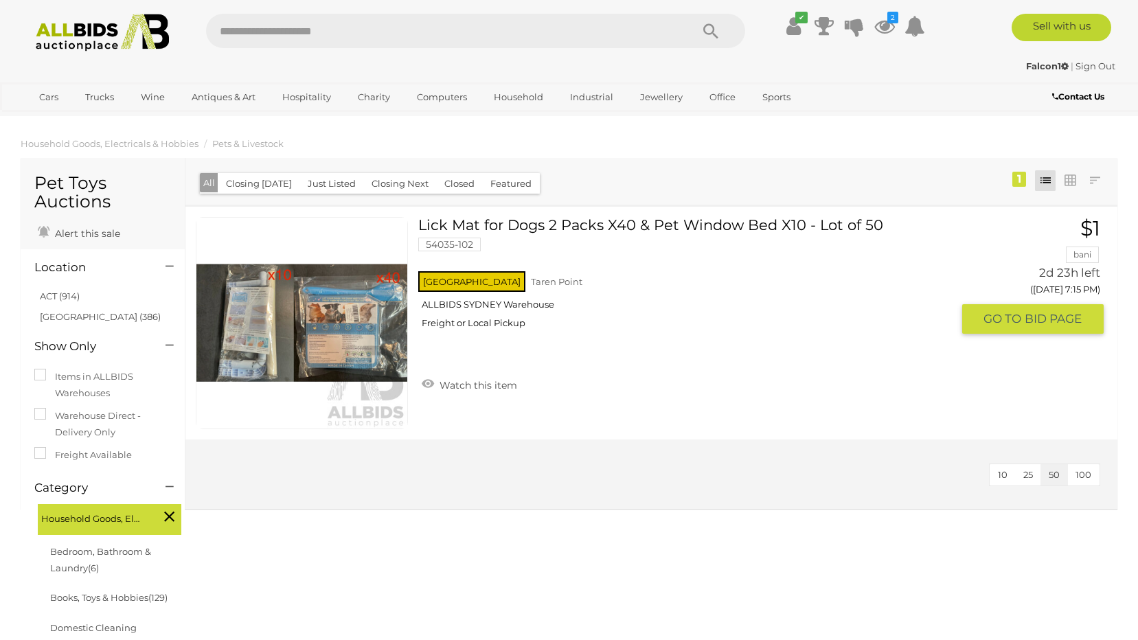
click at [356, 290] on link at bounding box center [302, 323] width 212 height 212
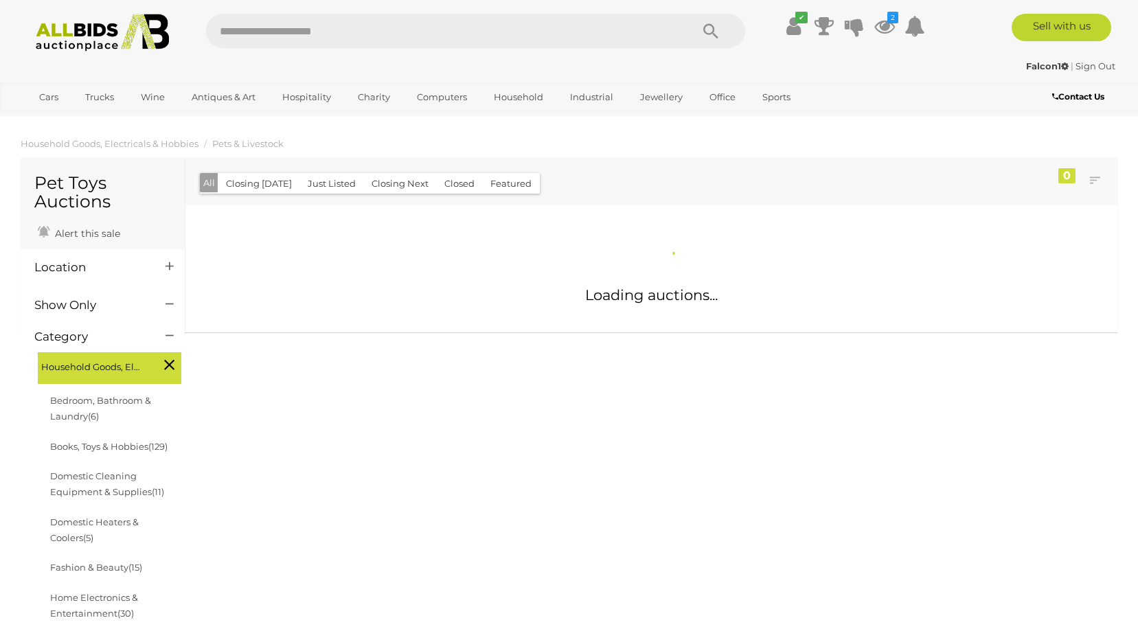
scroll to position [135, 0]
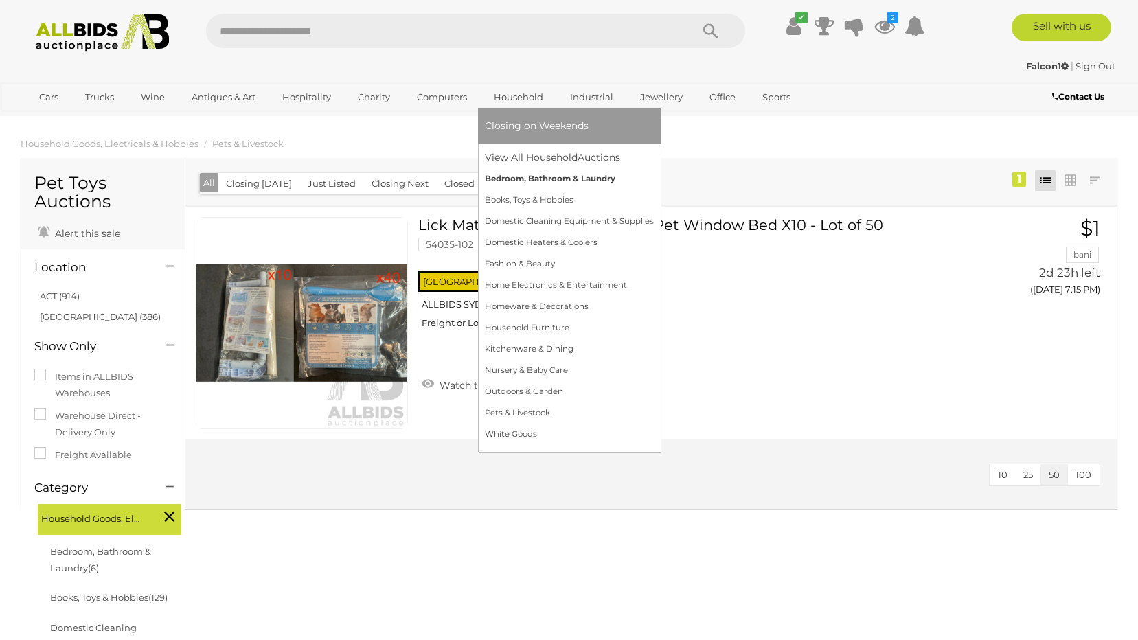
click at [543, 179] on link "Bedroom, Bathroom & Laundry" at bounding box center [569, 178] width 169 height 21
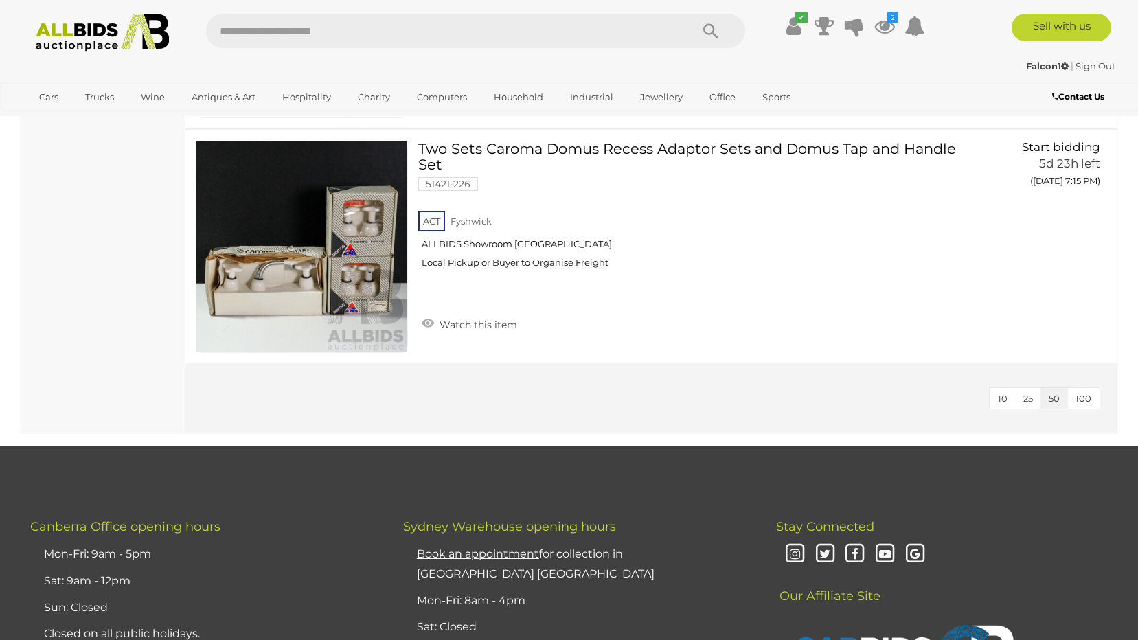
scroll to position [1374, 0]
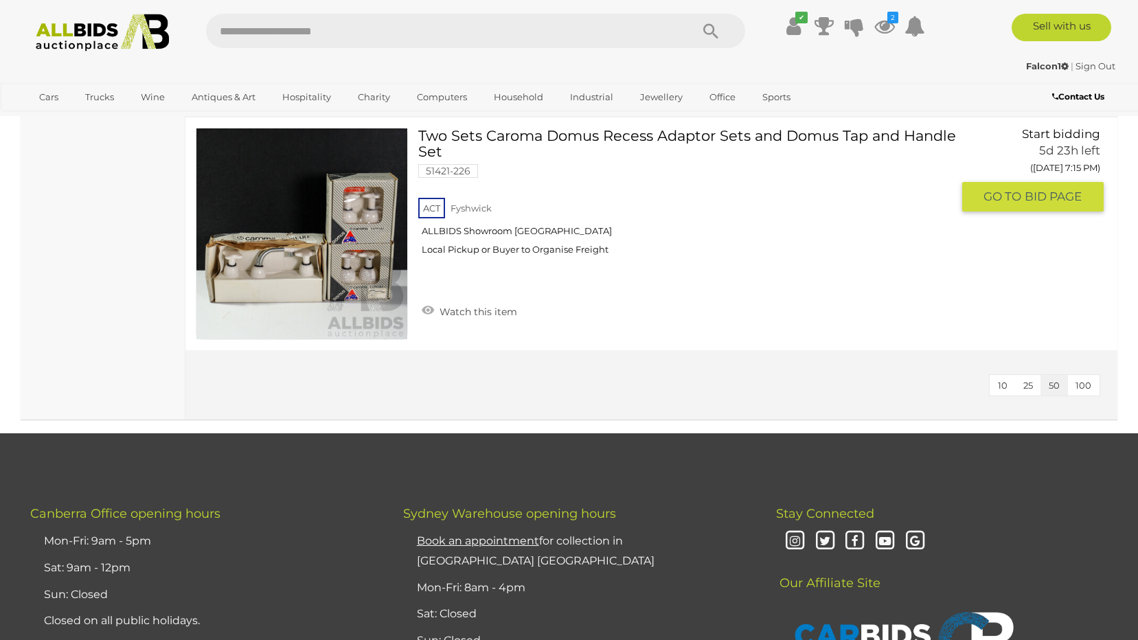
click at [374, 244] on link at bounding box center [302, 234] width 212 height 212
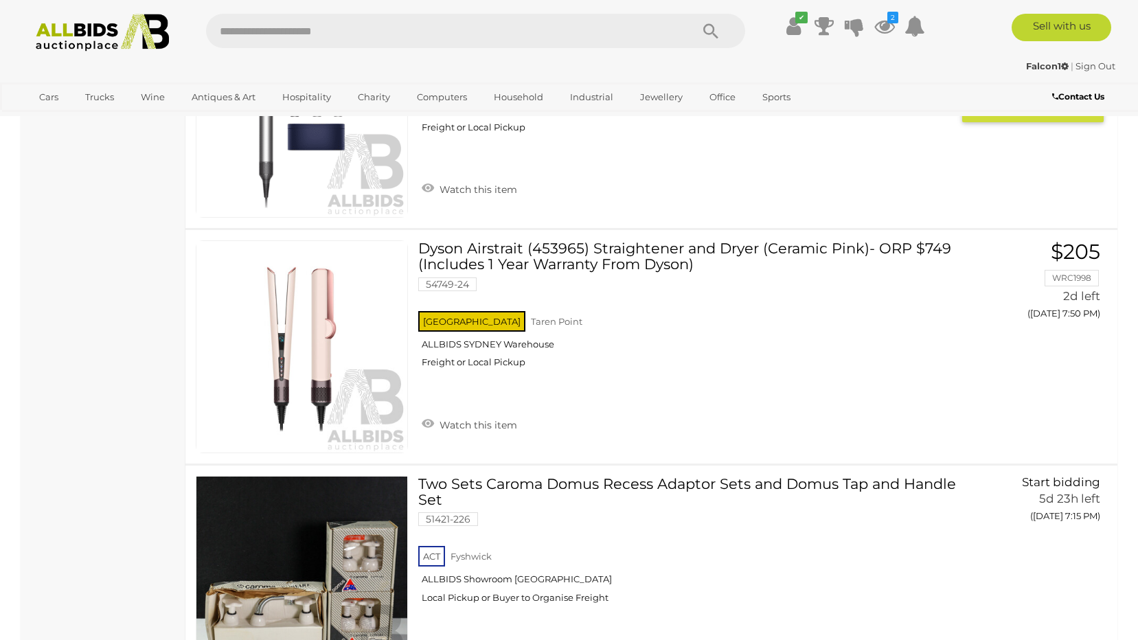
scroll to position [1007, 0]
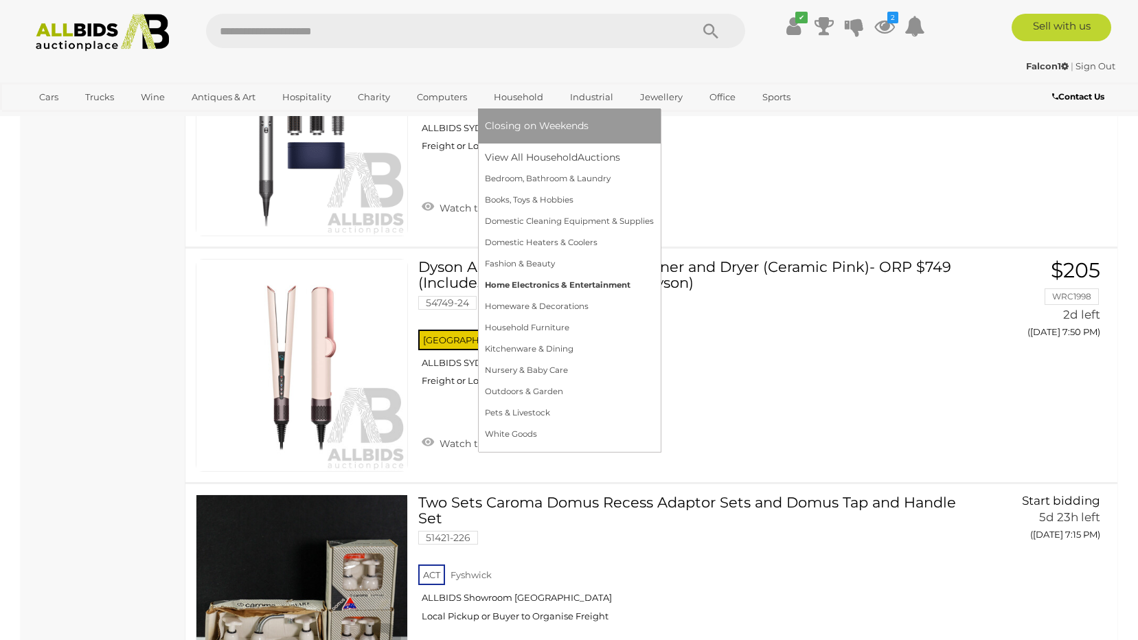
click at [552, 282] on link "Home Electronics & Entertainment" at bounding box center [569, 285] width 169 height 21
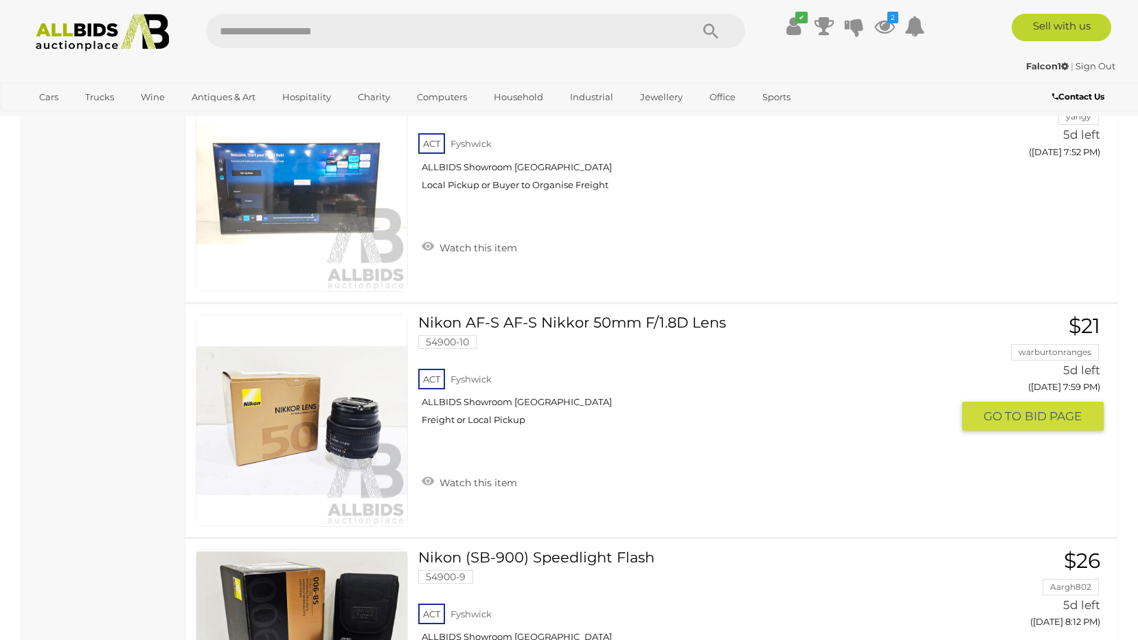
scroll to position [4259, 0]
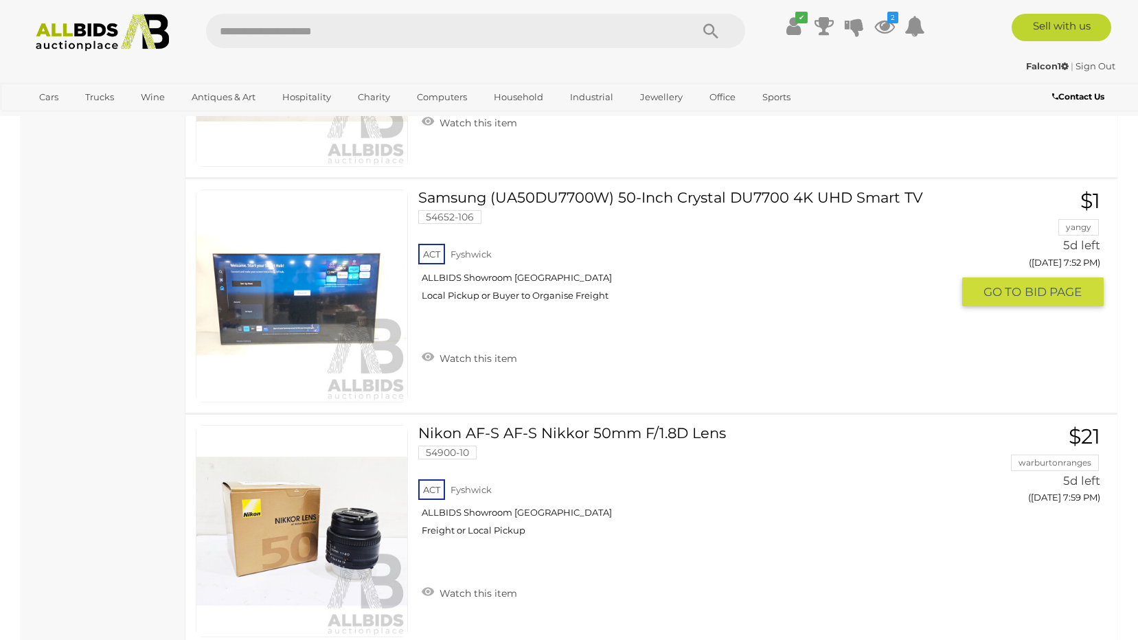
click at [334, 287] on link at bounding box center [302, 296] width 212 height 212
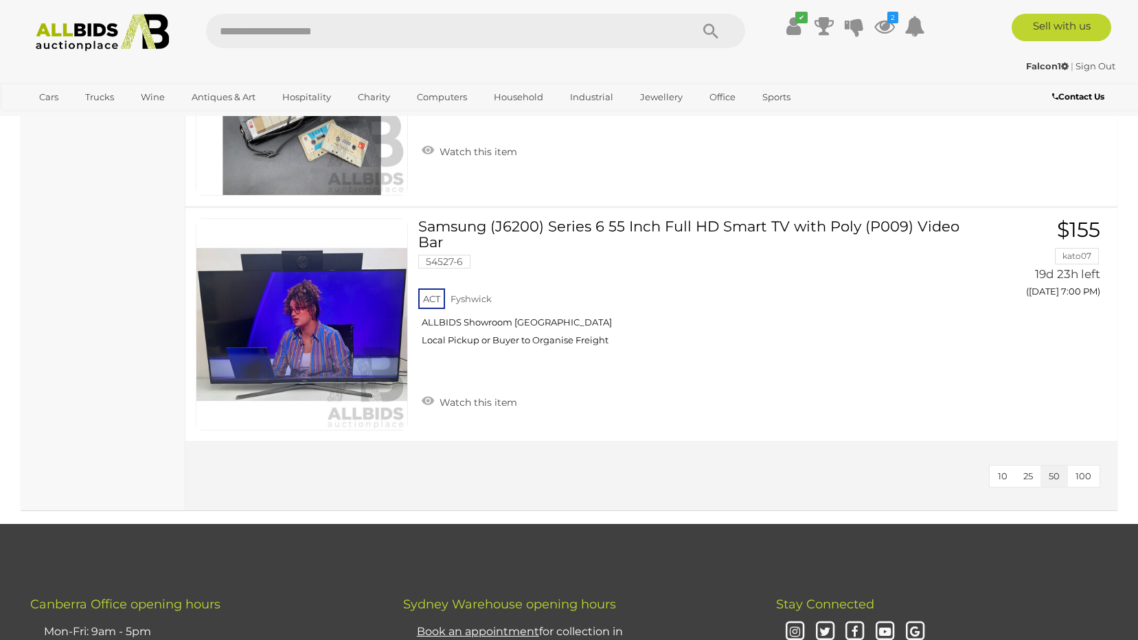
scroll to position [6801, 0]
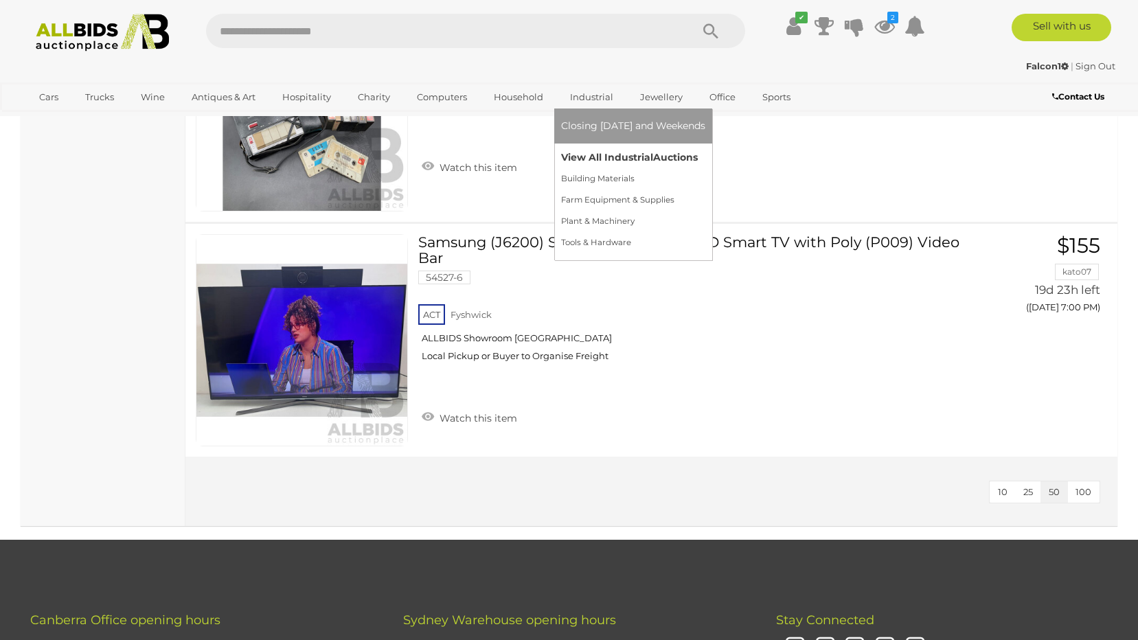
click at [590, 156] on link "View All Industrial Auctions" at bounding box center [633, 157] width 144 height 21
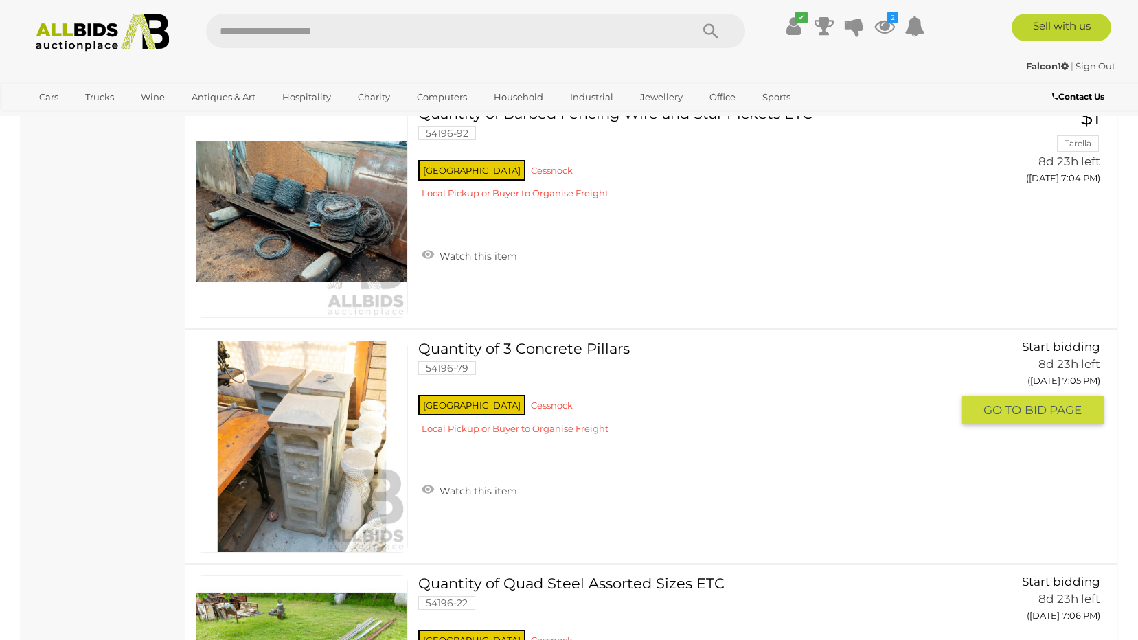
scroll to position [9824, 0]
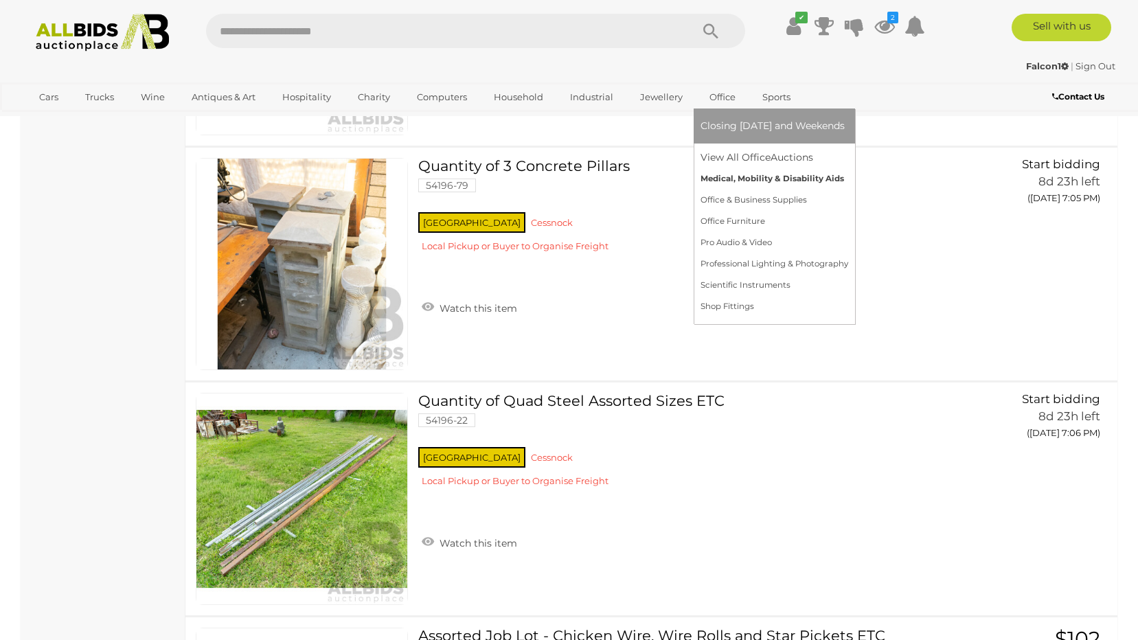
click at [742, 179] on link "Medical, Mobility & Disability Aids" at bounding box center [775, 178] width 148 height 21
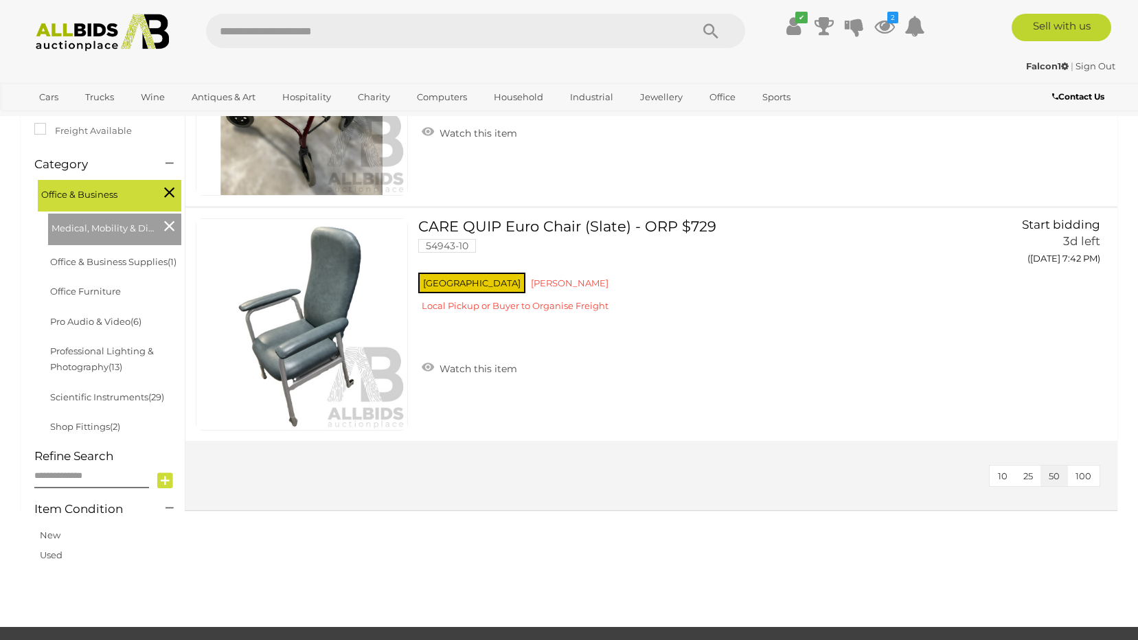
scroll to position [343, 0]
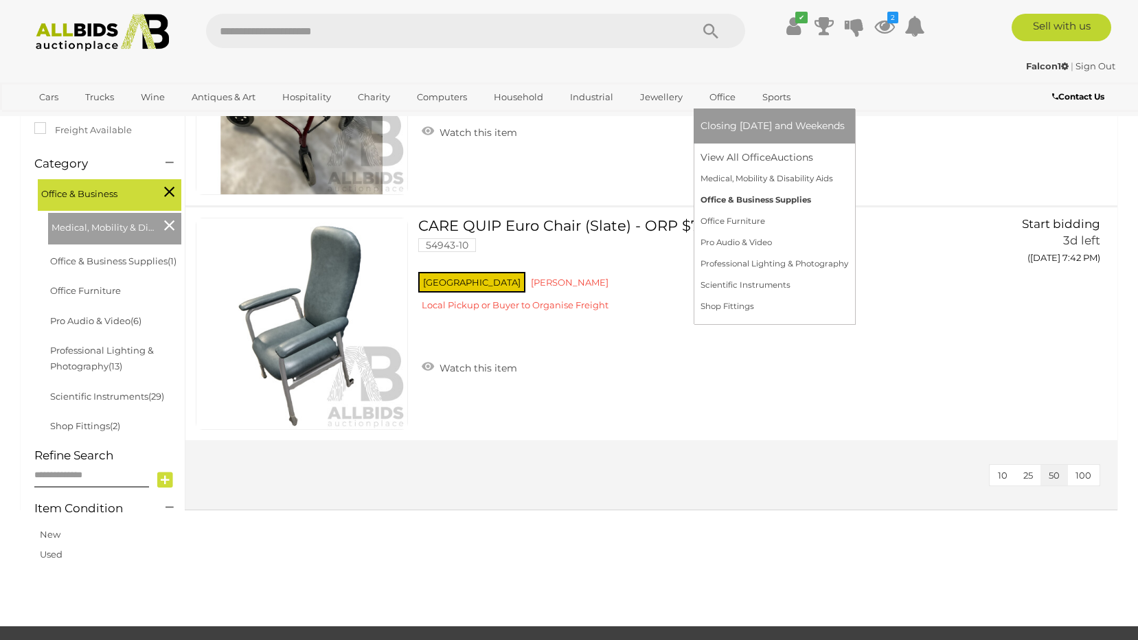
click at [725, 199] on link "Office & Business Supplies" at bounding box center [775, 200] width 148 height 21
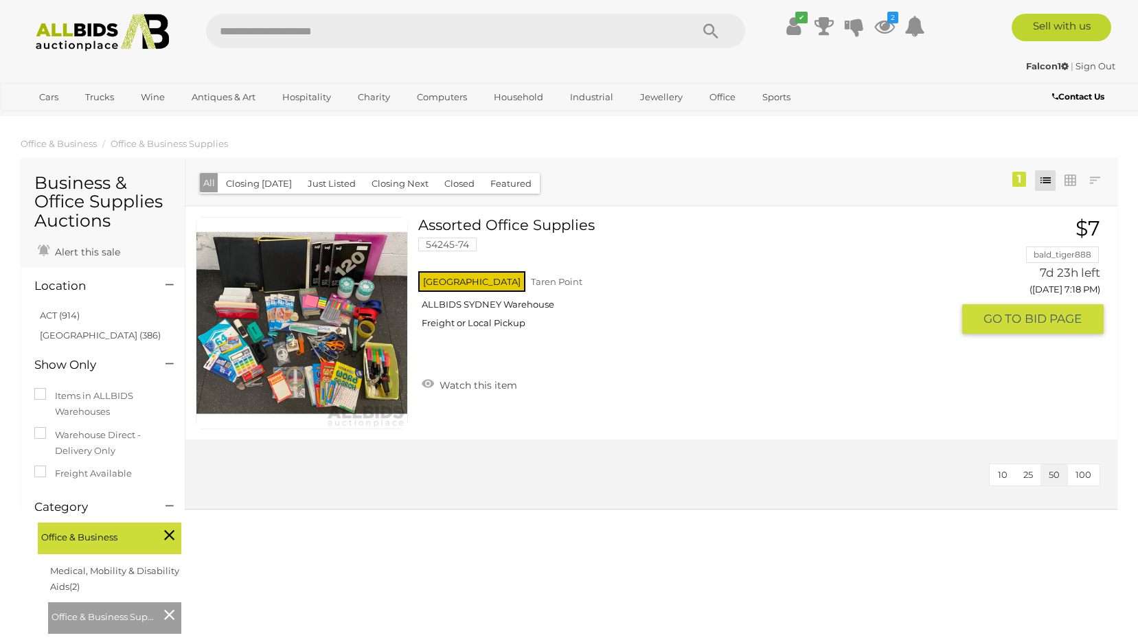
click at [371, 310] on link at bounding box center [302, 323] width 212 height 212
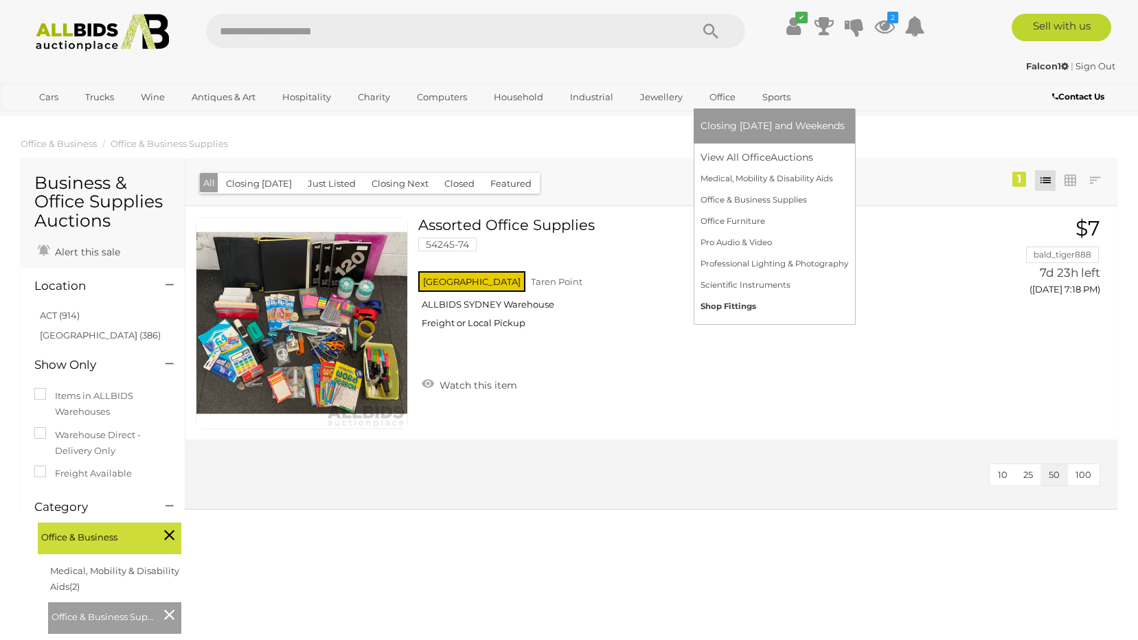
click at [714, 306] on link "Shop Fittings" at bounding box center [775, 306] width 148 height 21
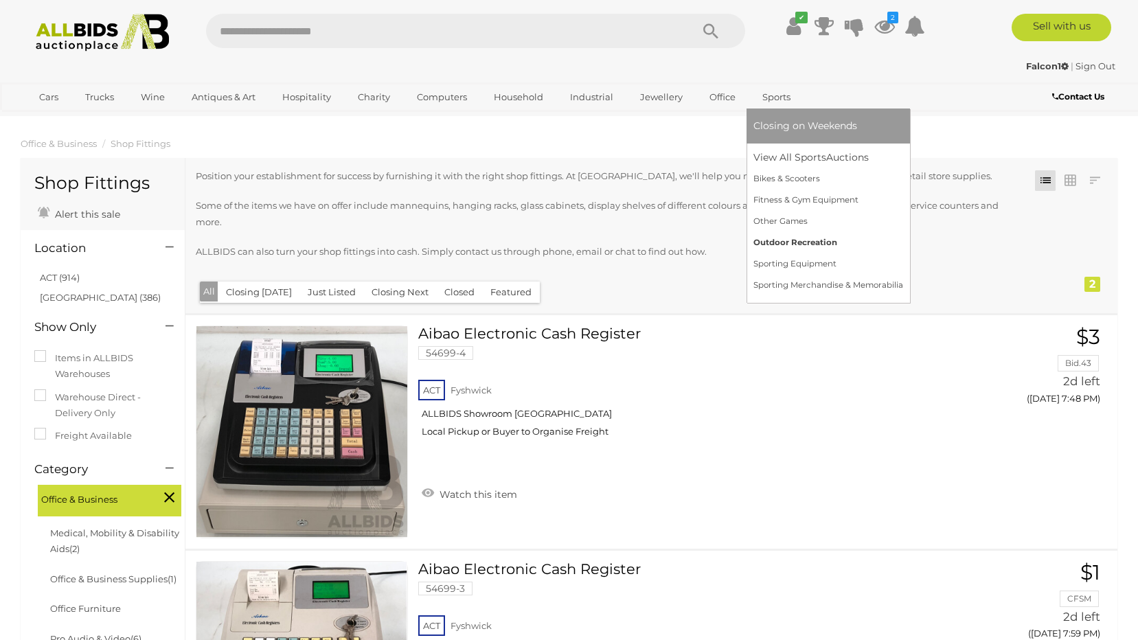
click at [767, 243] on link "Outdoor Recreation" at bounding box center [829, 242] width 150 height 21
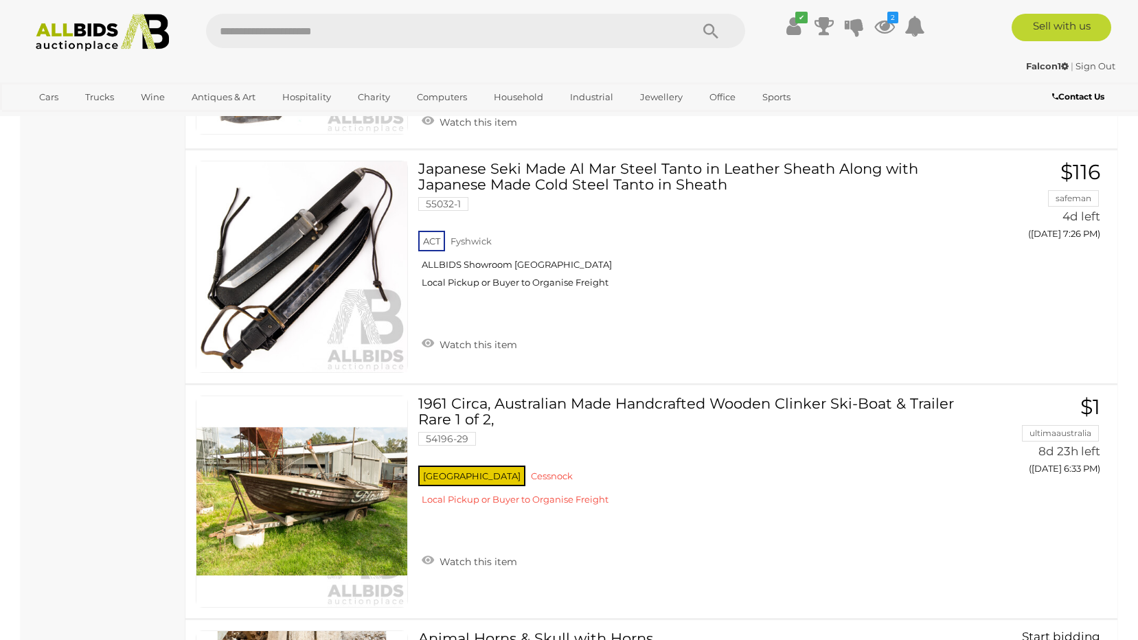
scroll to position [1374, 0]
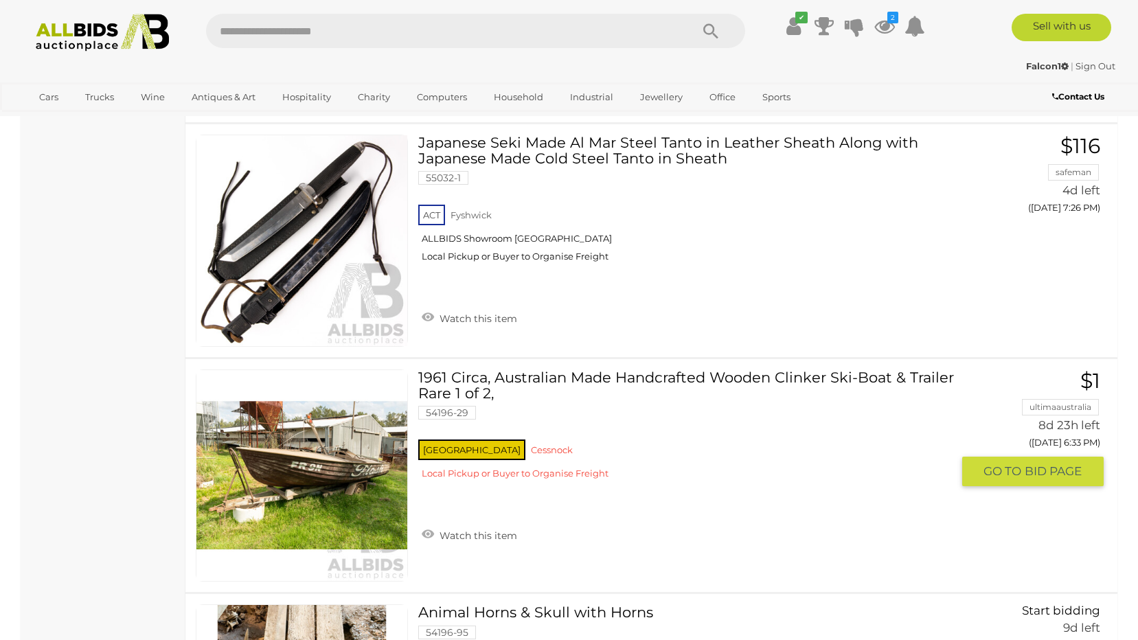
click at [325, 463] on link at bounding box center [302, 476] width 212 height 212
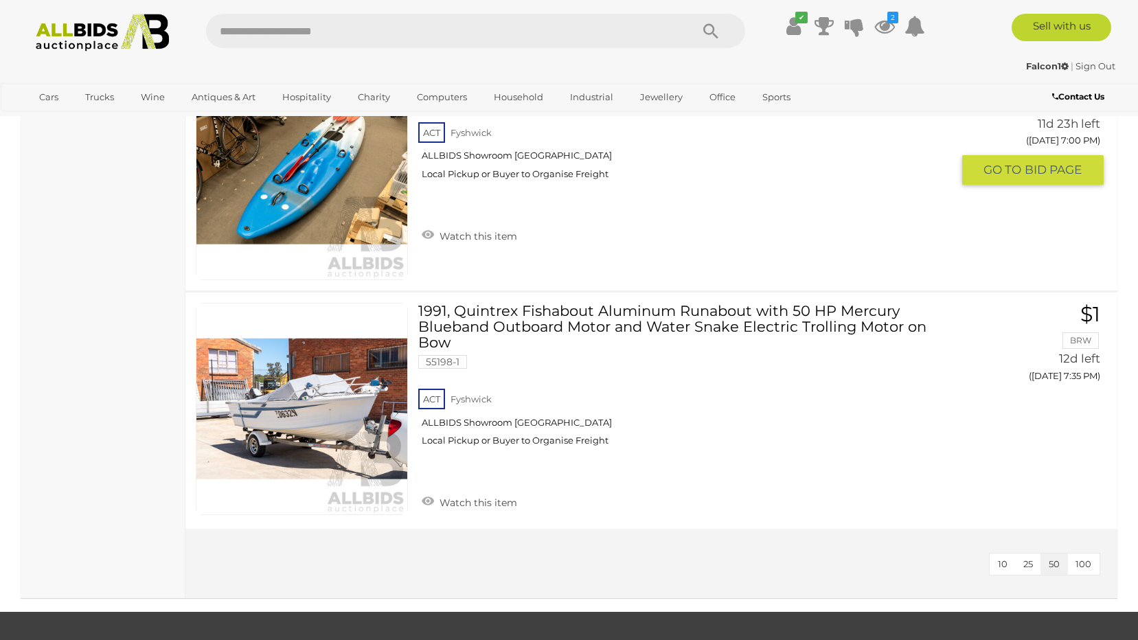
scroll to position [2198, 0]
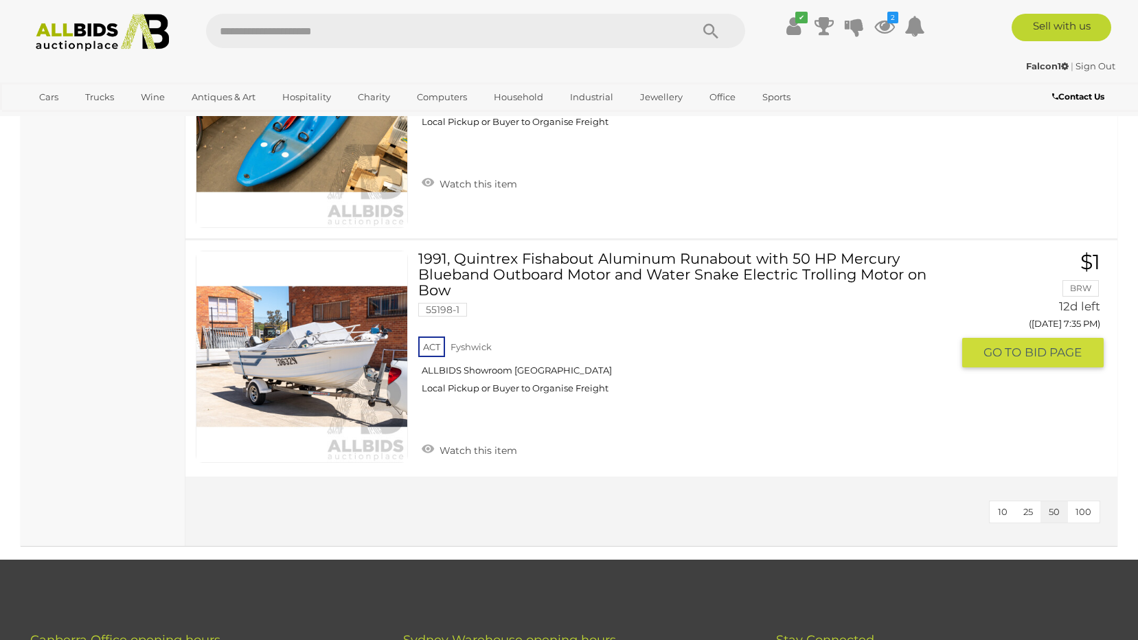
click at [497, 271] on link "1991, Quintrex Fishabout Aluminum Runabout with 50 HP Mercury Blueband Outboard…" at bounding box center [690, 328] width 523 height 154
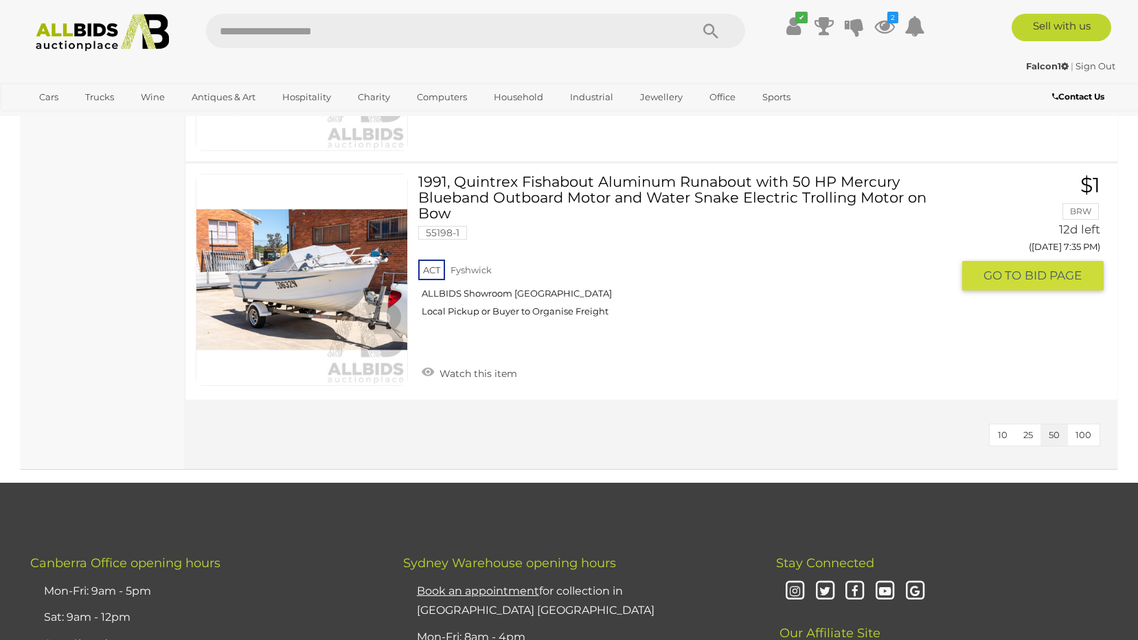
scroll to position [2265, 0]
